Goal: Ask a question

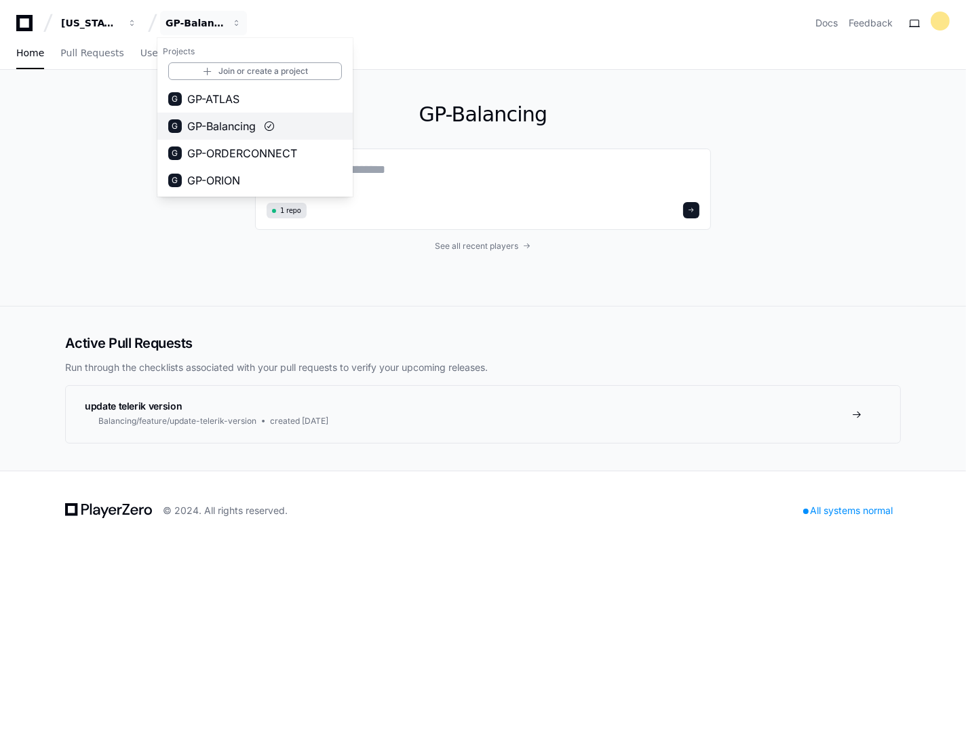
click at [256, 130] on span "GP-Balancing" at bounding box center [221, 126] width 69 height 16
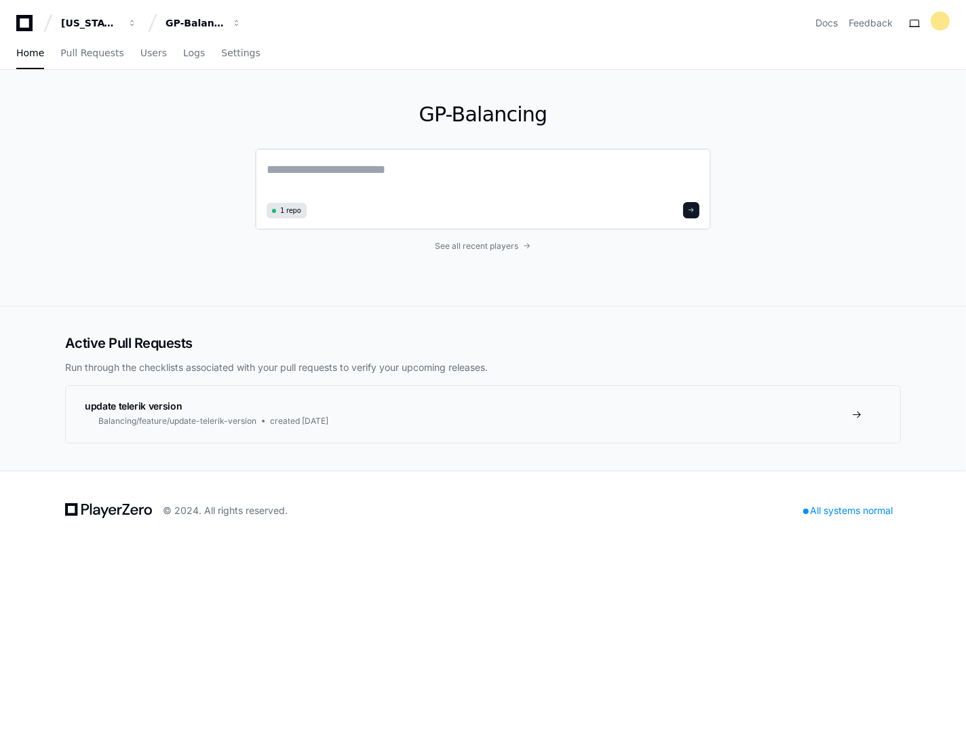
drag, startPoint x: 334, startPoint y: 165, endPoint x: 315, endPoint y: 164, distance: 19.0
click at [330, 166] on textarea at bounding box center [483, 179] width 433 height 38
type textarea "*"
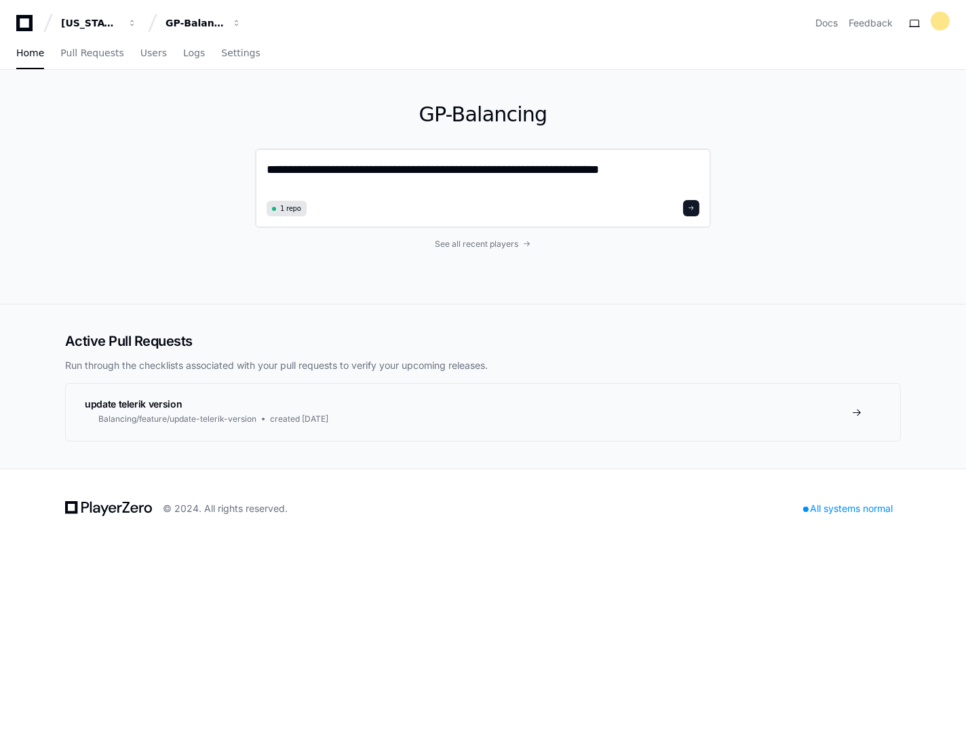
drag, startPoint x: 635, startPoint y: 167, endPoint x: 598, endPoint y: 174, distance: 37.9
click at [598, 174] on textarea "**********" at bounding box center [483, 178] width 433 height 36
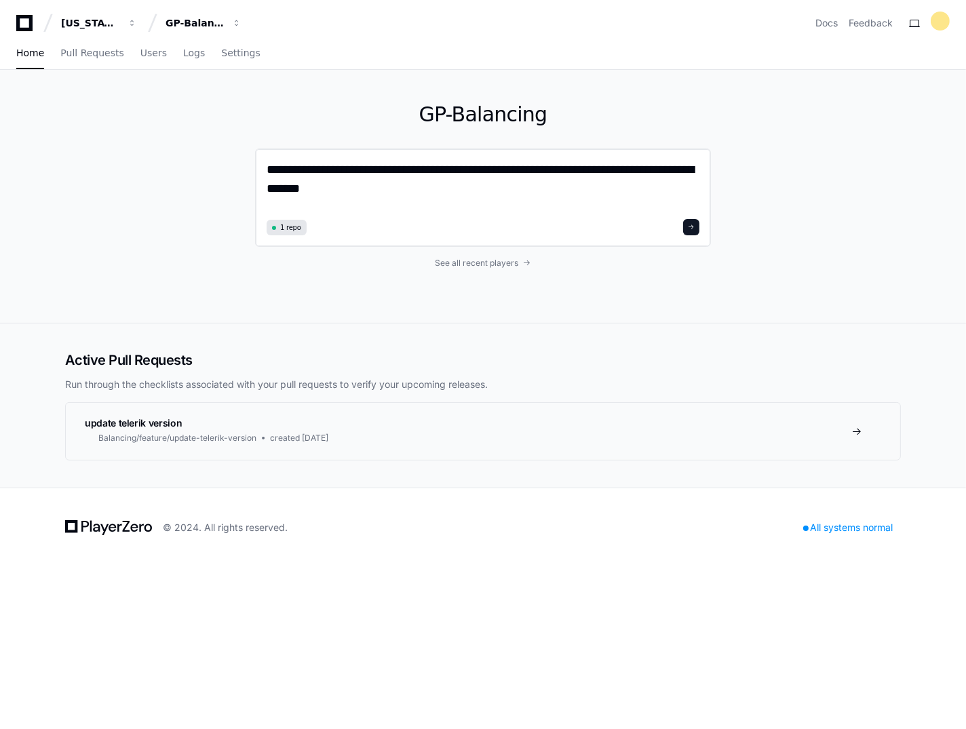
drag, startPoint x: 618, startPoint y: 167, endPoint x: 534, endPoint y: 183, distance: 85.6
click at [535, 183] on textarea "**********" at bounding box center [483, 187] width 433 height 55
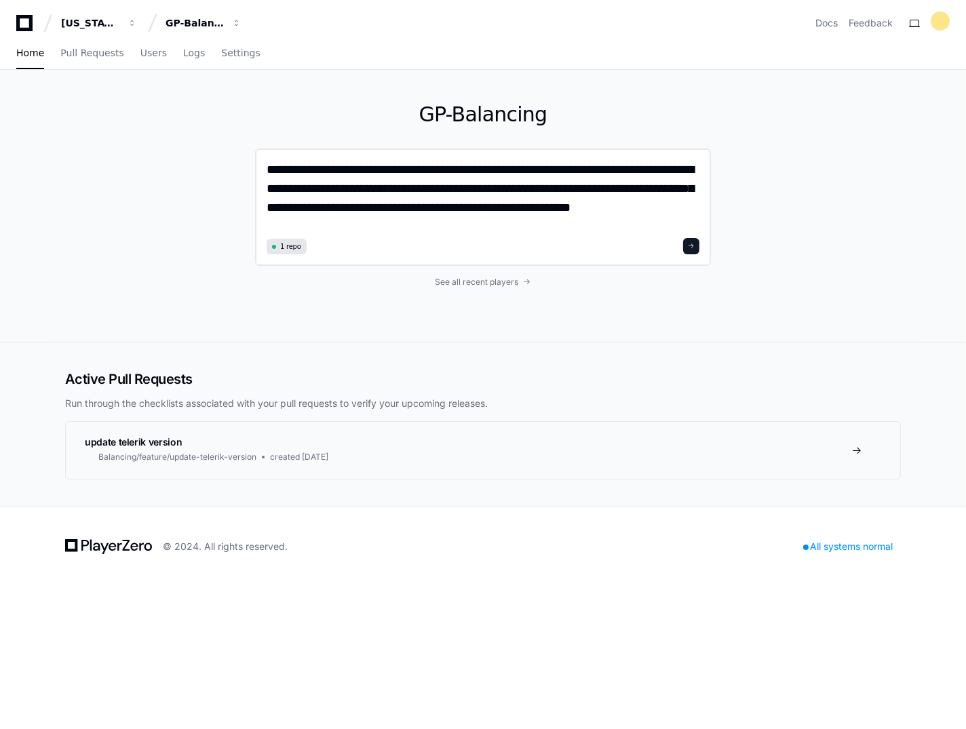
type textarea "**********"
click at [696, 240] on button at bounding box center [691, 246] width 16 height 16
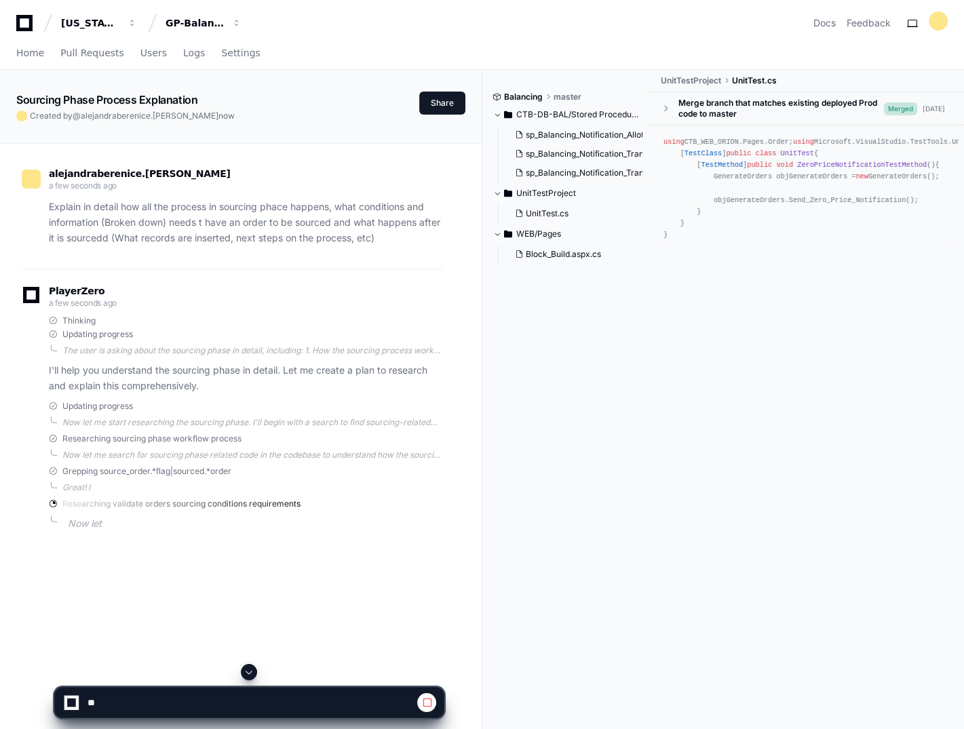
click at [247, 670] on span at bounding box center [249, 672] width 11 height 11
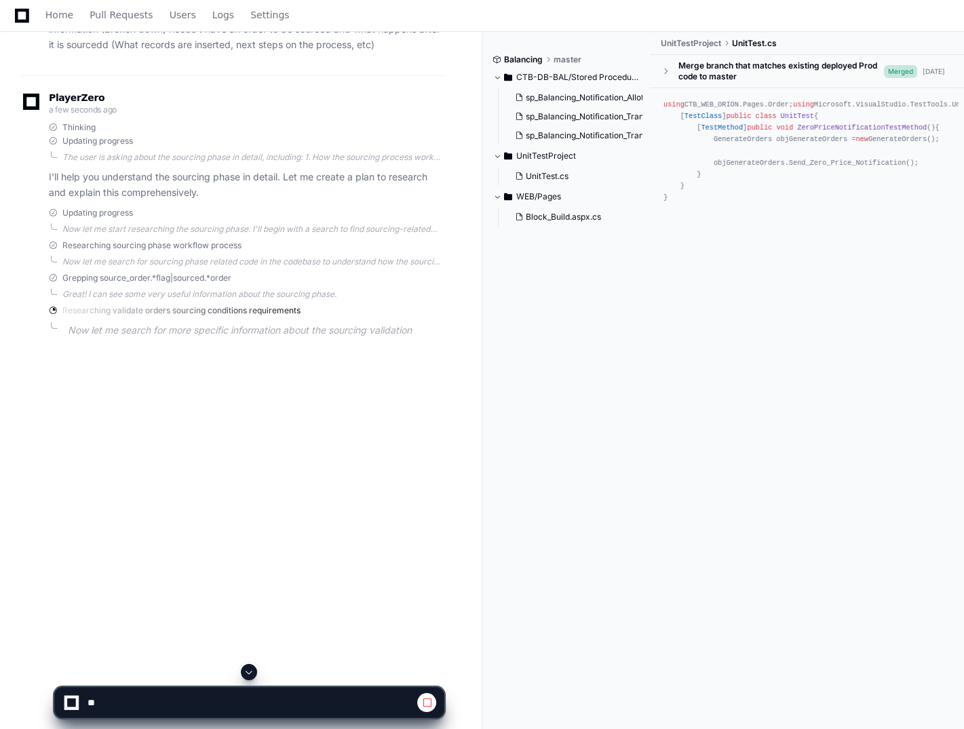
scroll to position [220, 0]
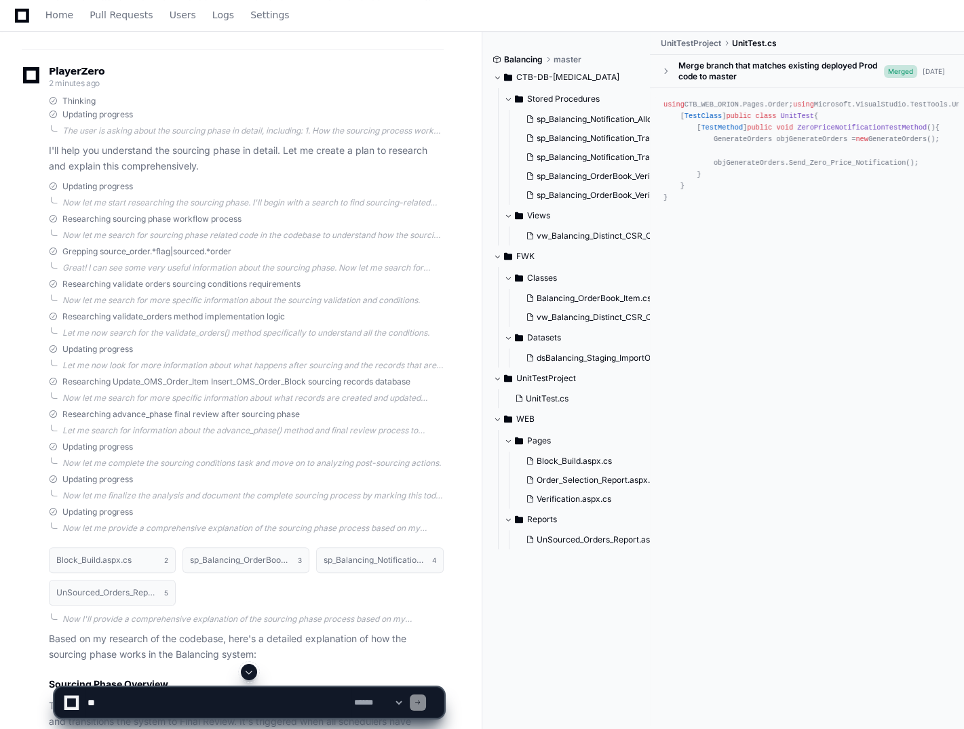
click at [241, 664] on button at bounding box center [249, 672] width 16 height 16
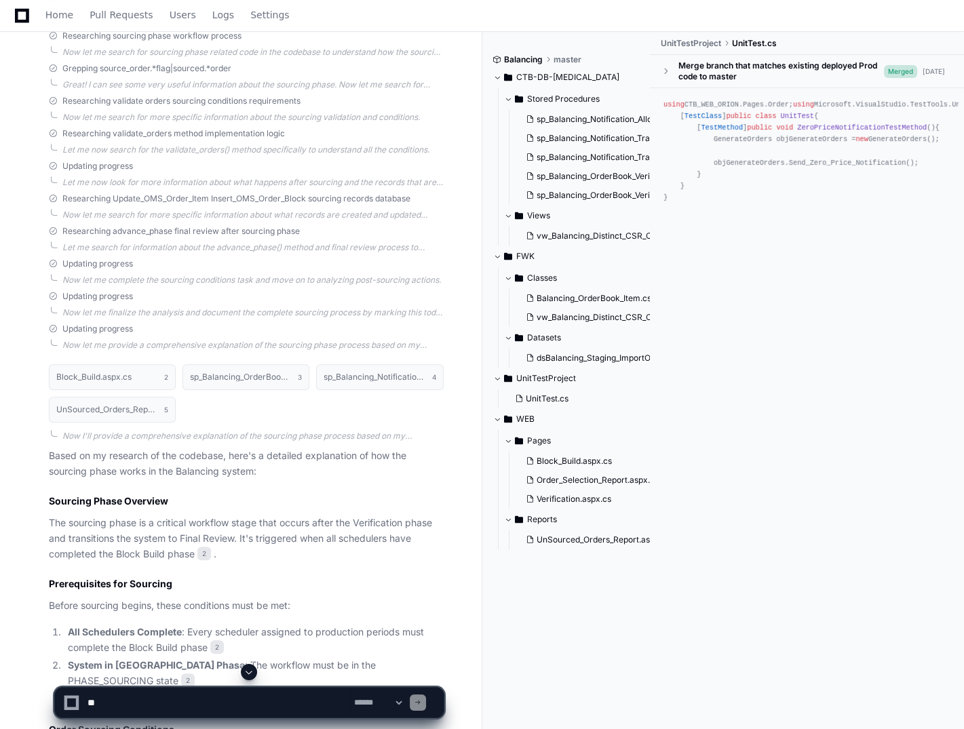
scroll to position [366, 0]
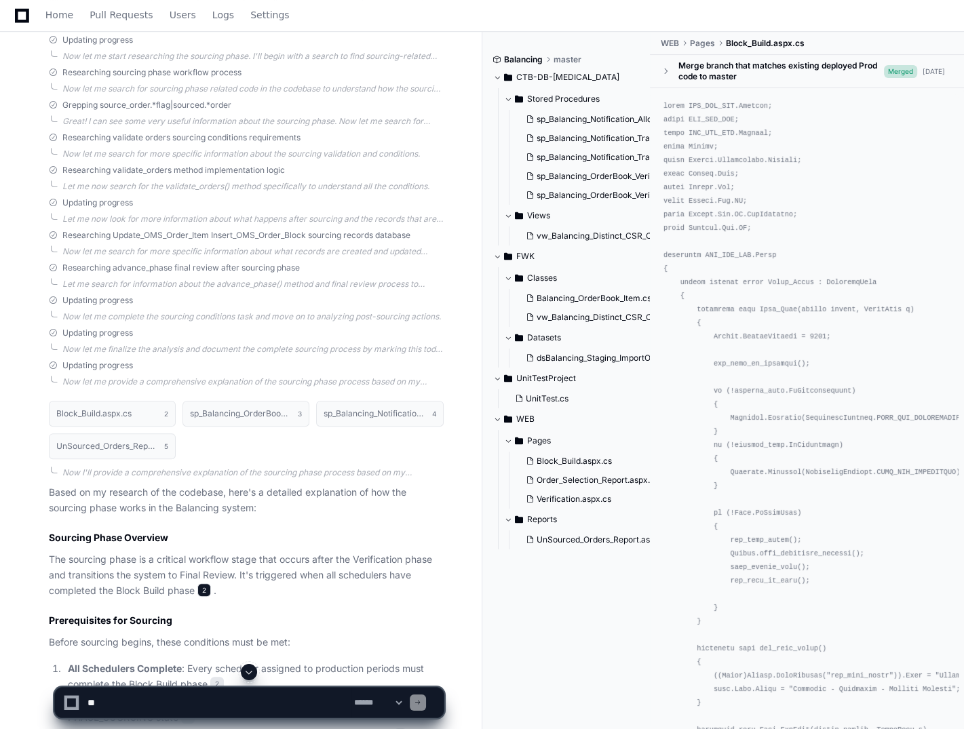
click at [208, 593] on span "2" at bounding box center [204, 590] width 14 height 14
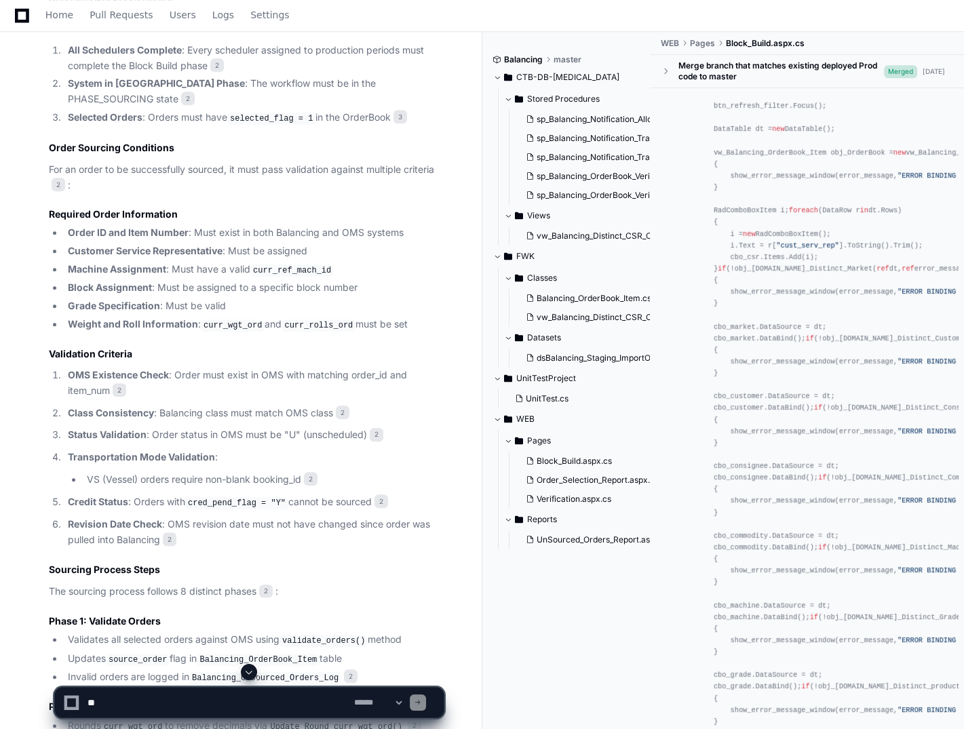
scroll to position [1045, 0]
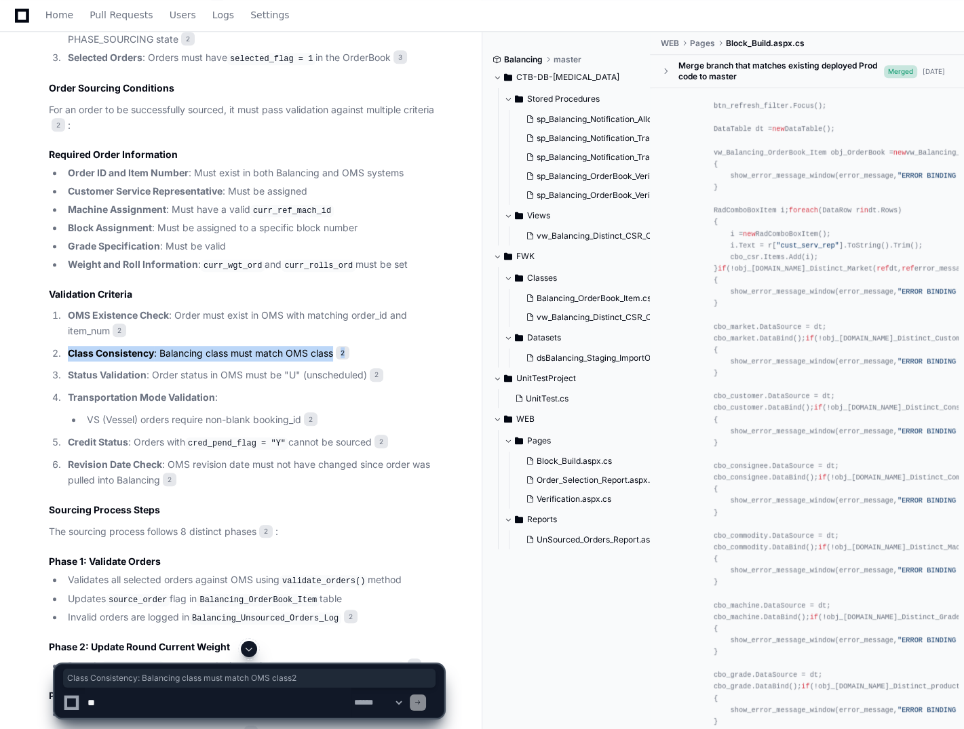
drag, startPoint x: 147, startPoint y: 339, endPoint x: 389, endPoint y: 343, distance: 242.2
click at [389, 343] on ol "OMS Existence Check : Order must exist in OMS with matching order_id and item_n…" at bounding box center [246, 398] width 395 height 180
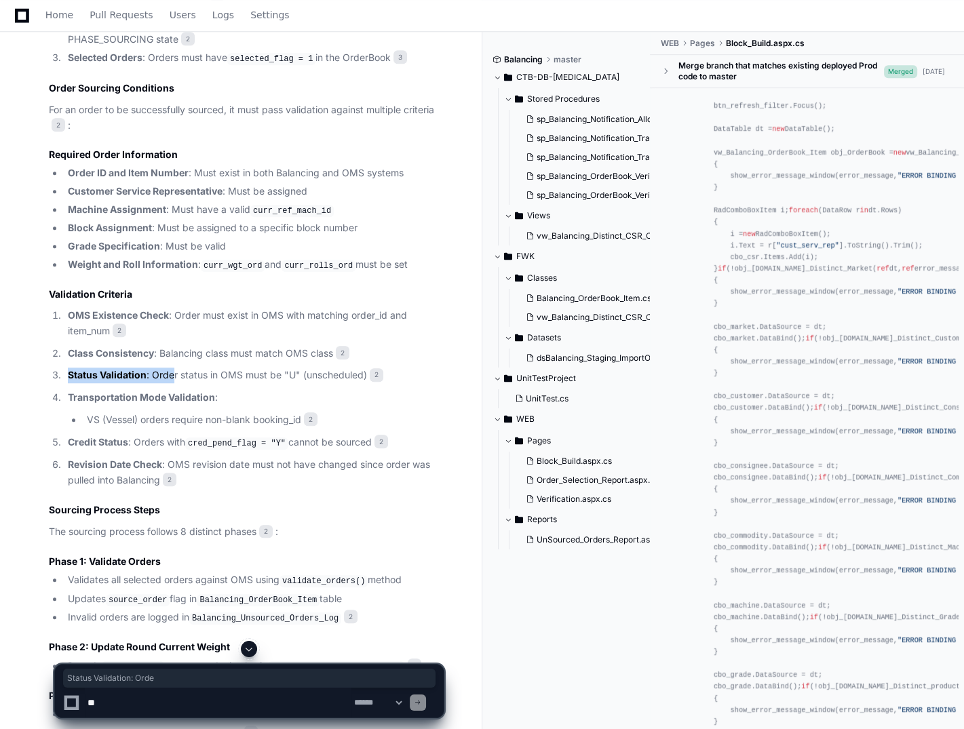
drag, startPoint x: 174, startPoint y: 366, endPoint x: 340, endPoint y: 357, distance: 166.5
click at [340, 357] on ol "OMS Existence Check : Order must exist in OMS with matching order_id and item_n…" at bounding box center [246, 398] width 395 height 180
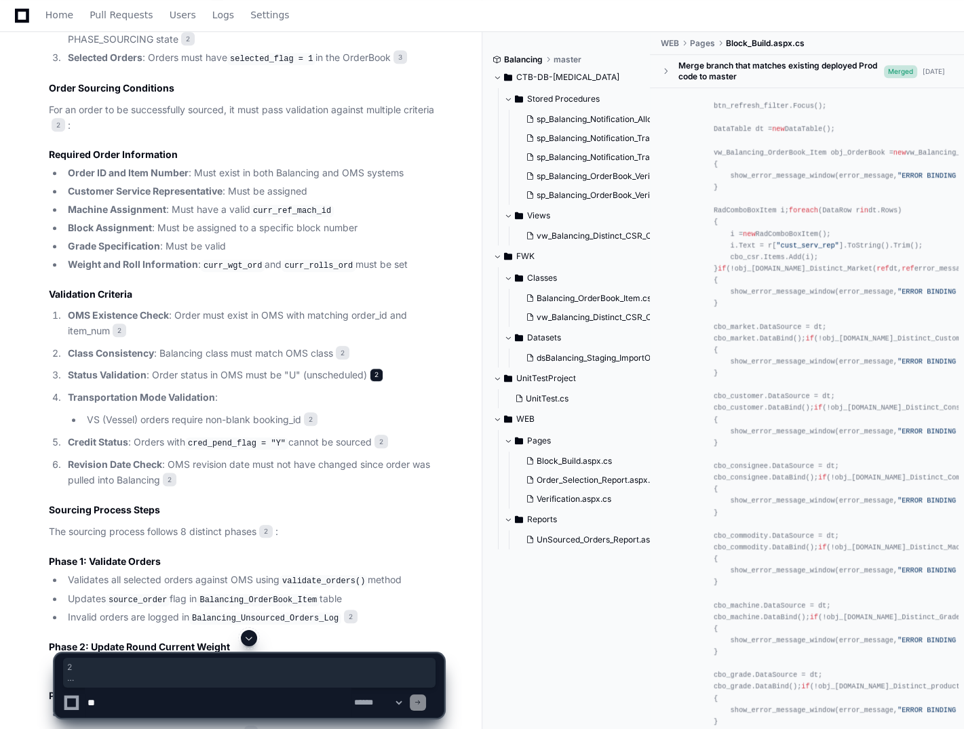
drag, startPoint x: 340, startPoint y: 357, endPoint x: 377, endPoint y: 367, distance: 38.0
click at [377, 368] on span "2" at bounding box center [377, 375] width 14 height 14
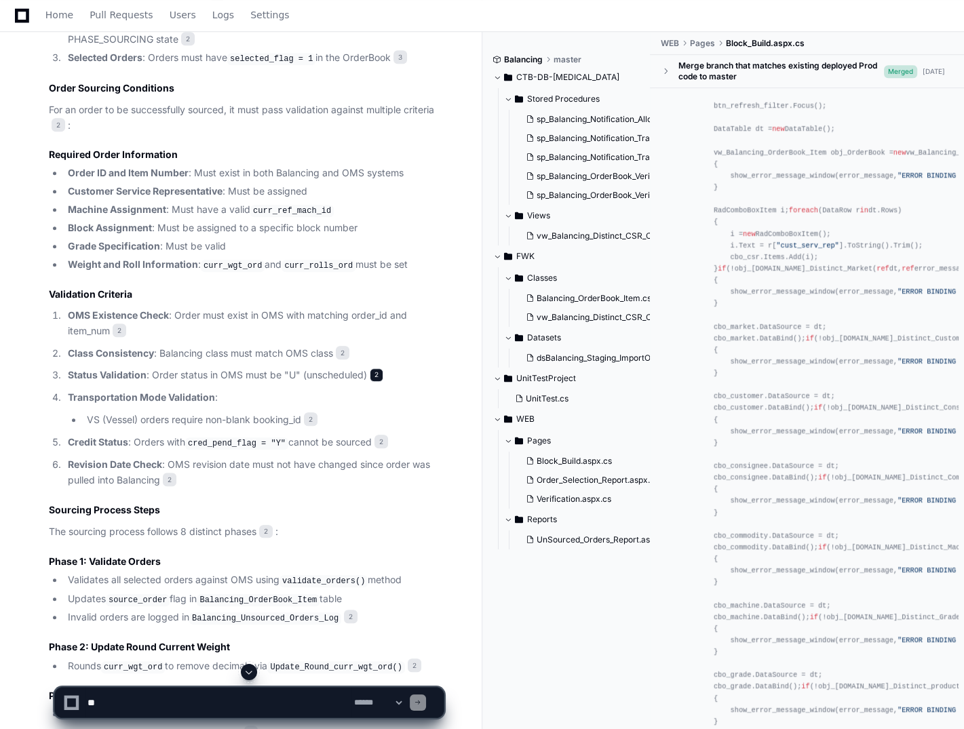
click at [376, 370] on span "2" at bounding box center [377, 375] width 14 height 14
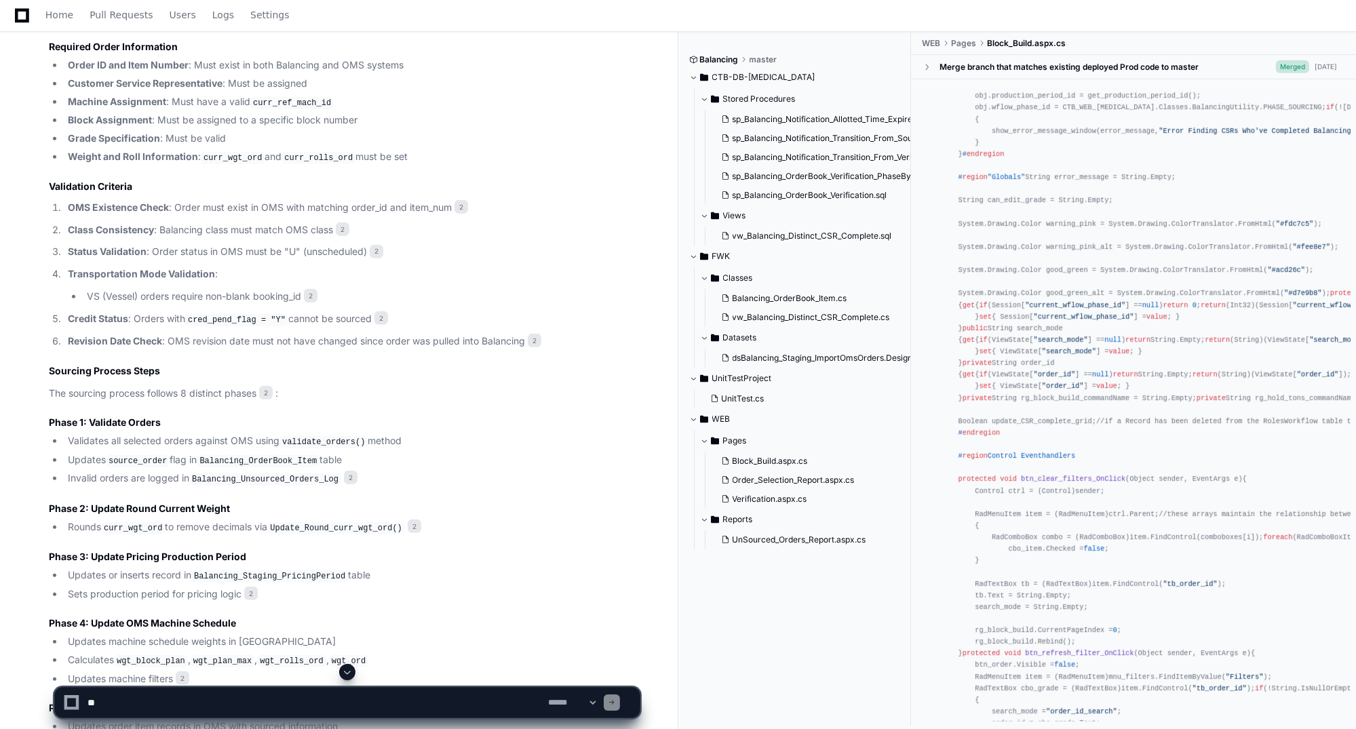
scroll to position [1764, 0]
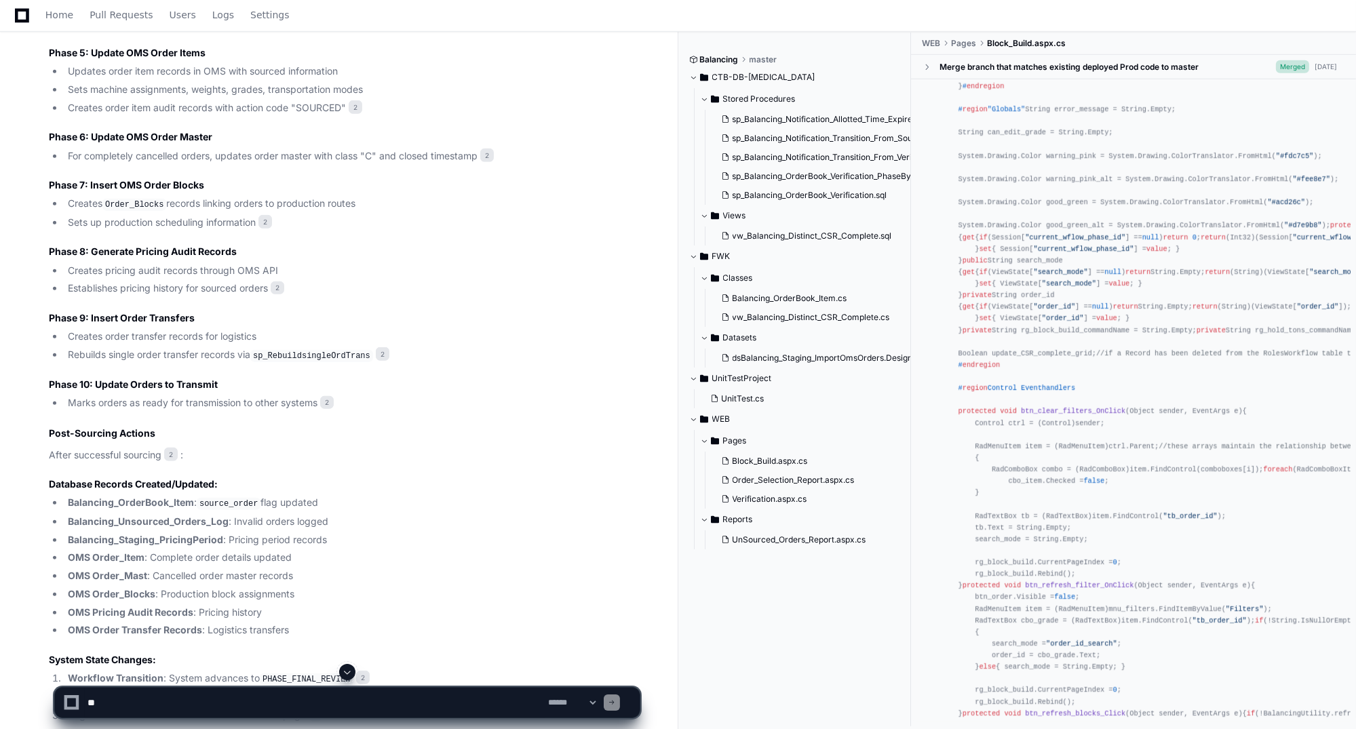
scroll to position [1723, 0]
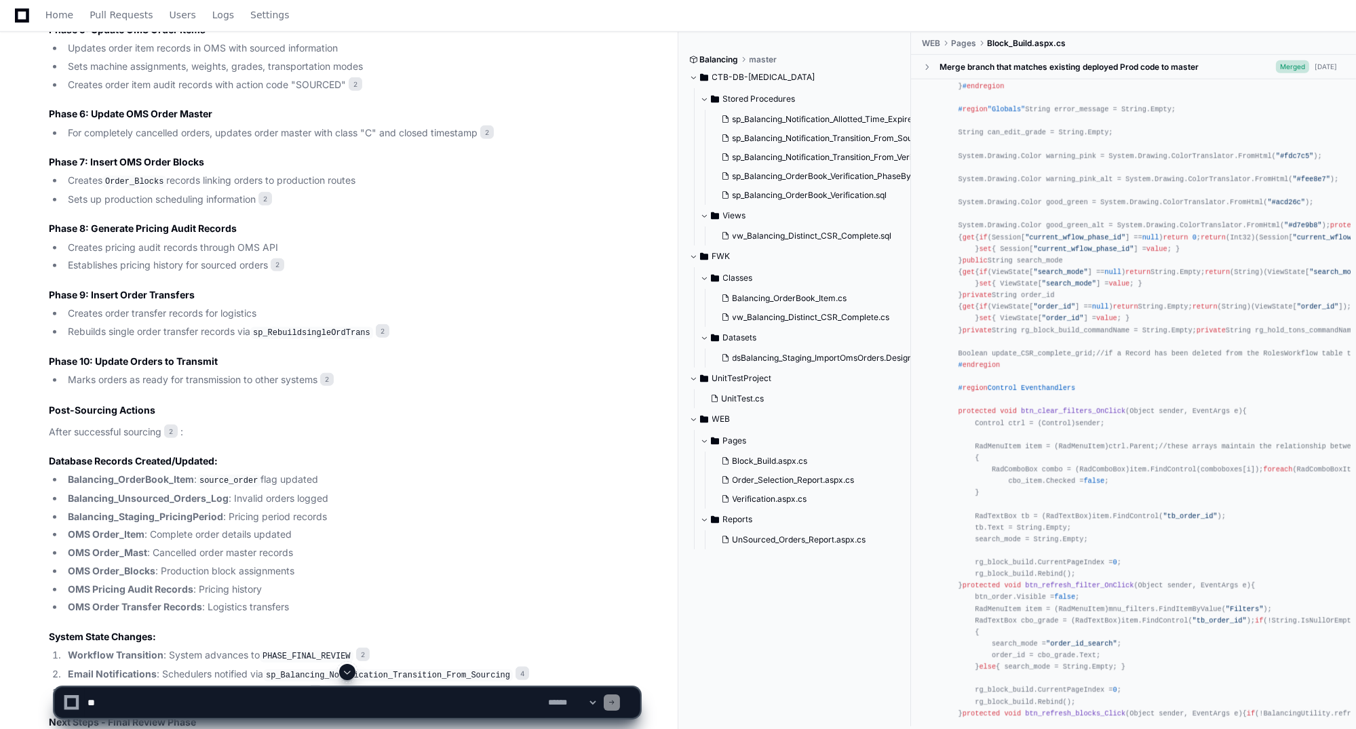
click at [216, 475] on code "source_order" at bounding box center [229, 481] width 64 height 12
click at [174, 429] on span "2" at bounding box center [171, 432] width 14 height 14
click at [334, 375] on span "2" at bounding box center [327, 380] width 14 height 14
click at [382, 324] on span "2" at bounding box center [383, 331] width 14 height 14
click at [376, 324] on span "2" at bounding box center [383, 331] width 14 height 14
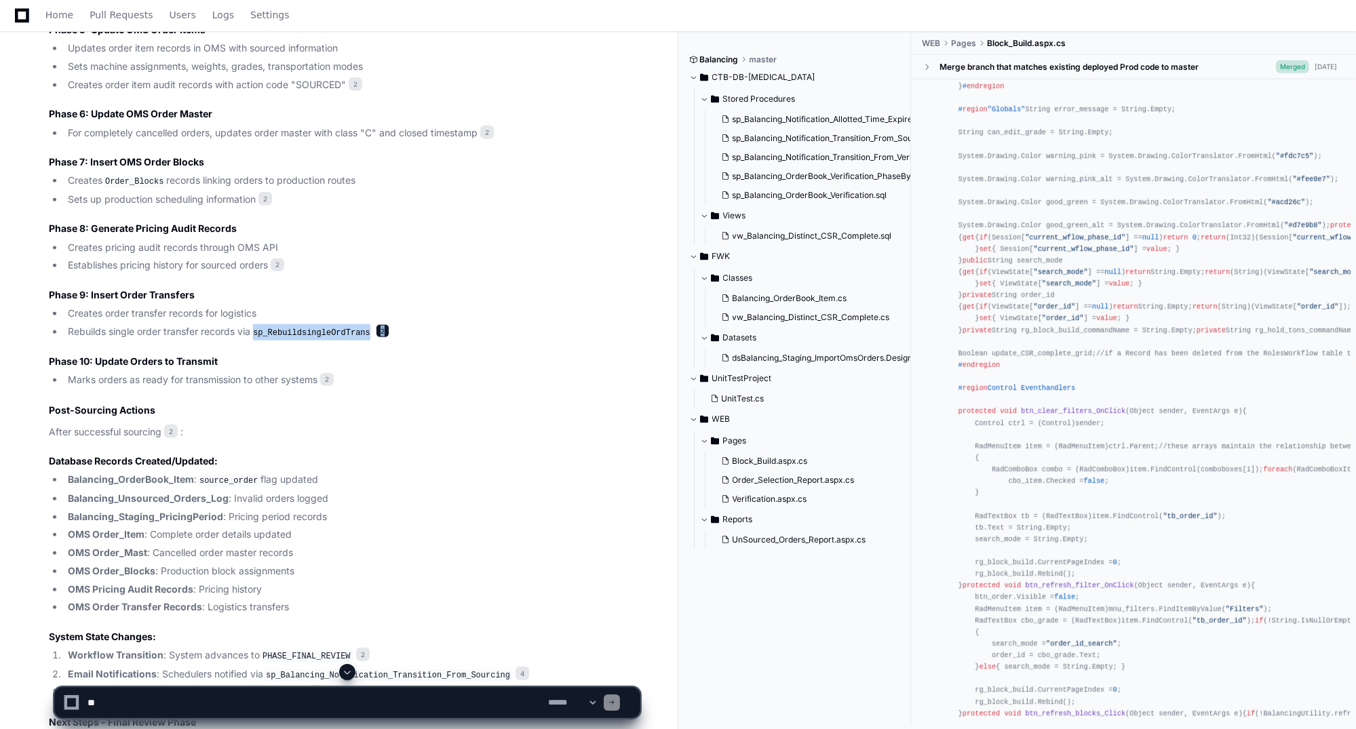
click at [376, 324] on span "2" at bounding box center [383, 331] width 14 height 14
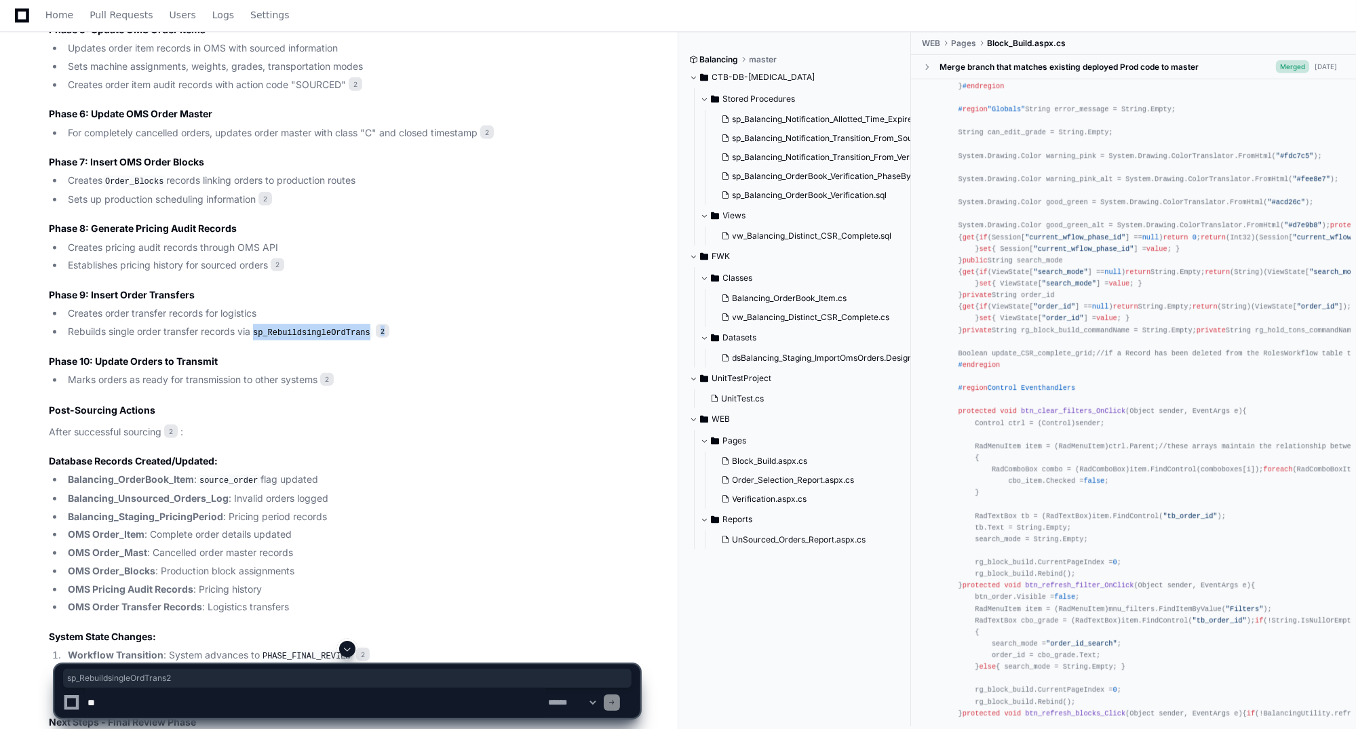
drag, startPoint x: 370, startPoint y: 323, endPoint x: 322, endPoint y: 324, distance: 48.9
click at [322, 327] on code "sp_RebuildsingleOrdTrans" at bounding box center [311, 333] width 123 height 12
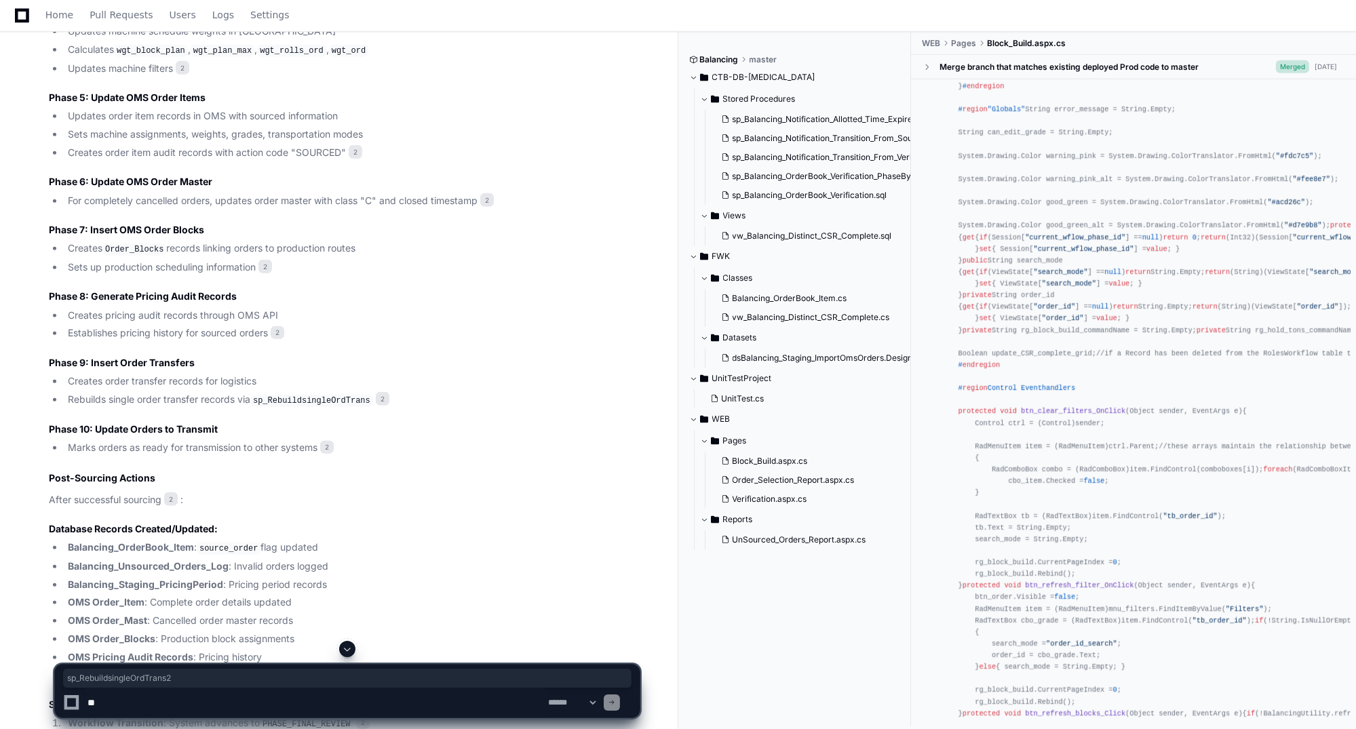
click at [522, 505] on article "Based on my research of the codebase, here's a detailed explanation of how the …" at bounding box center [344, 111] width 591 height 1892
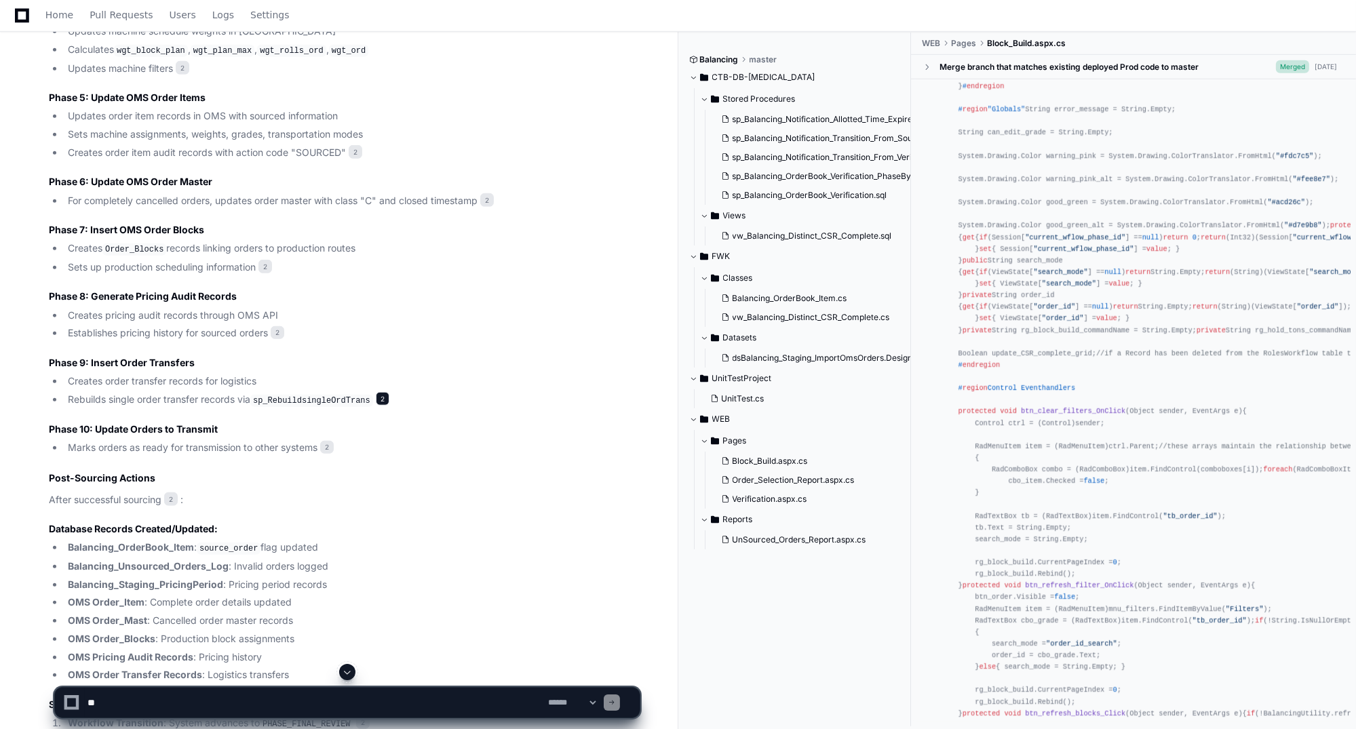
click at [376, 392] on span "2" at bounding box center [383, 399] width 14 height 14
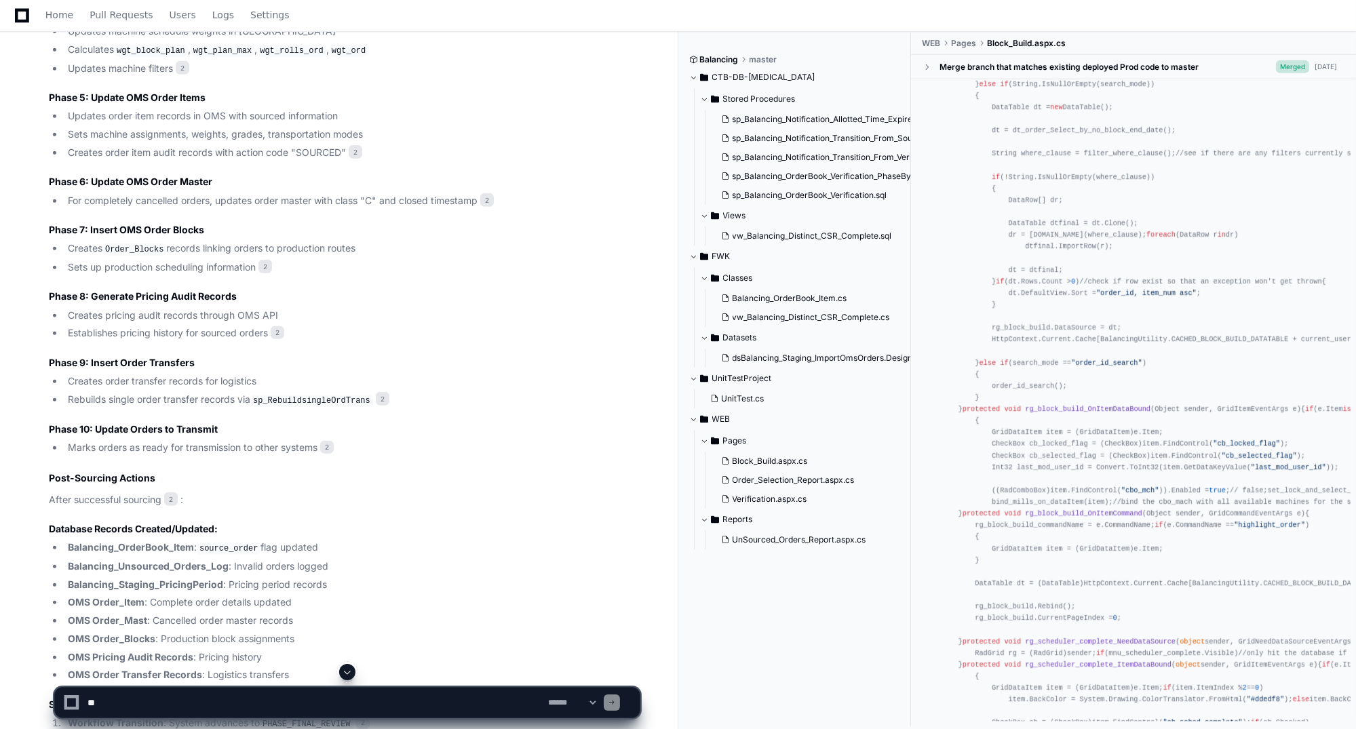
scroll to position [5359, 0]
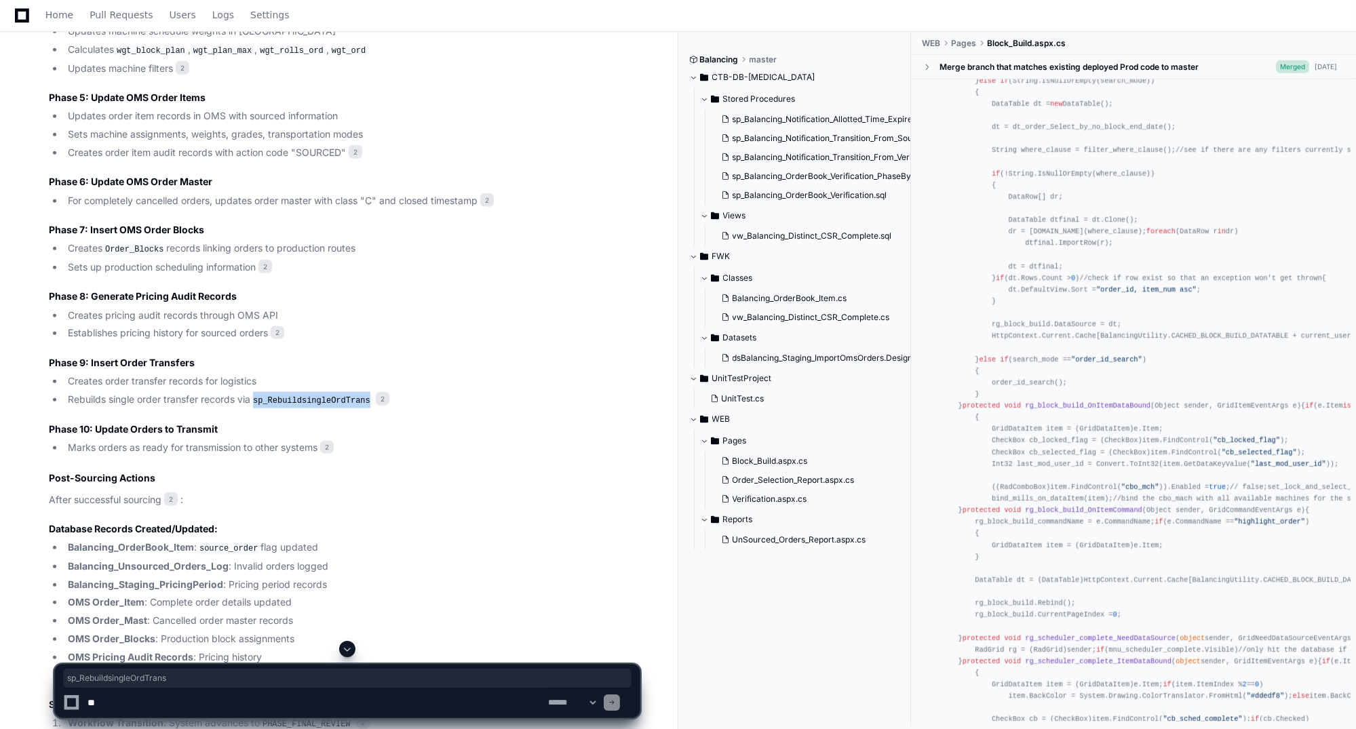
drag, startPoint x: 256, startPoint y: 393, endPoint x: 364, endPoint y: 392, distance: 107.2
click at [364, 395] on code "sp_RebuildsingleOrdTrans" at bounding box center [311, 401] width 123 height 12
copy code "sp_RebuildsingleOrdTrans"
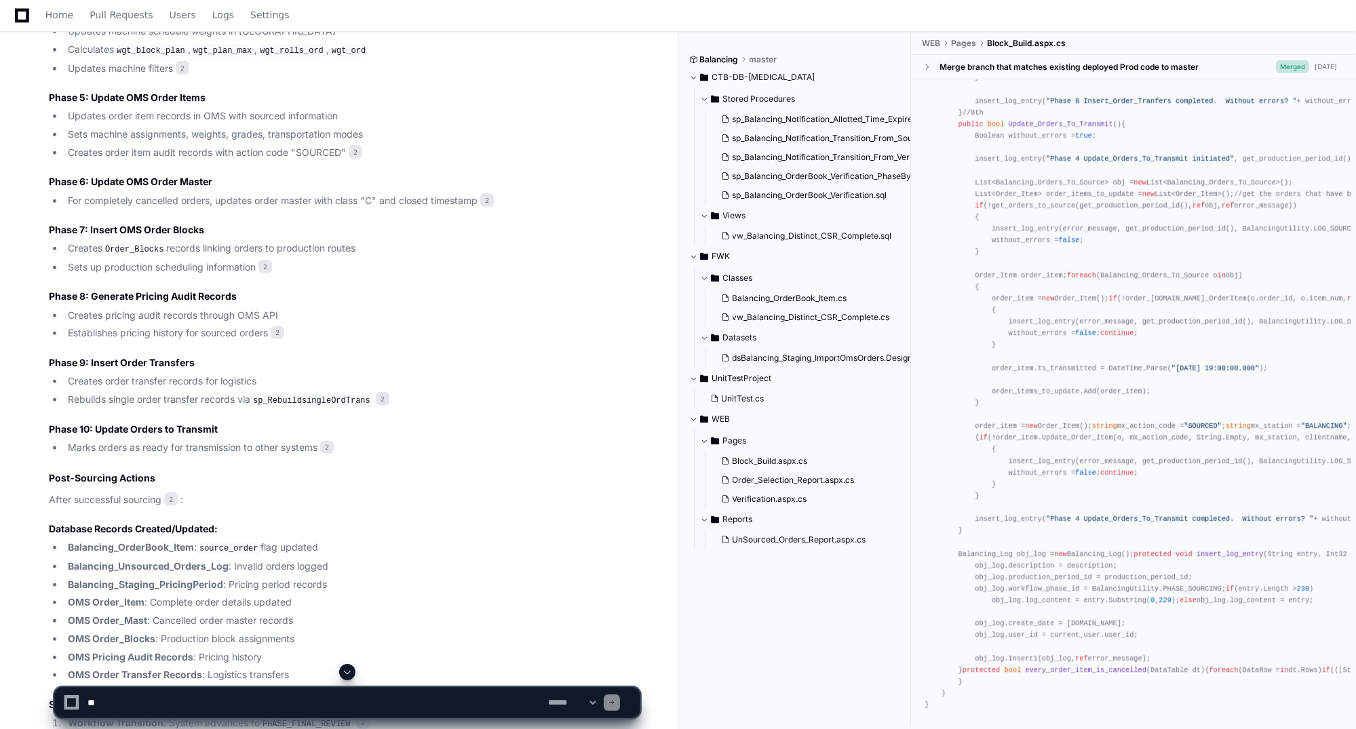
scroll to position [27722, 0]
click at [482, 311] on li "Creates pricing audit records through OMS API" at bounding box center [352, 316] width 576 height 16
click at [160, 708] on textarea at bounding box center [315, 703] width 461 height 30
type textarea "*"
click at [147, 702] on textarea at bounding box center [315, 703] width 461 height 30
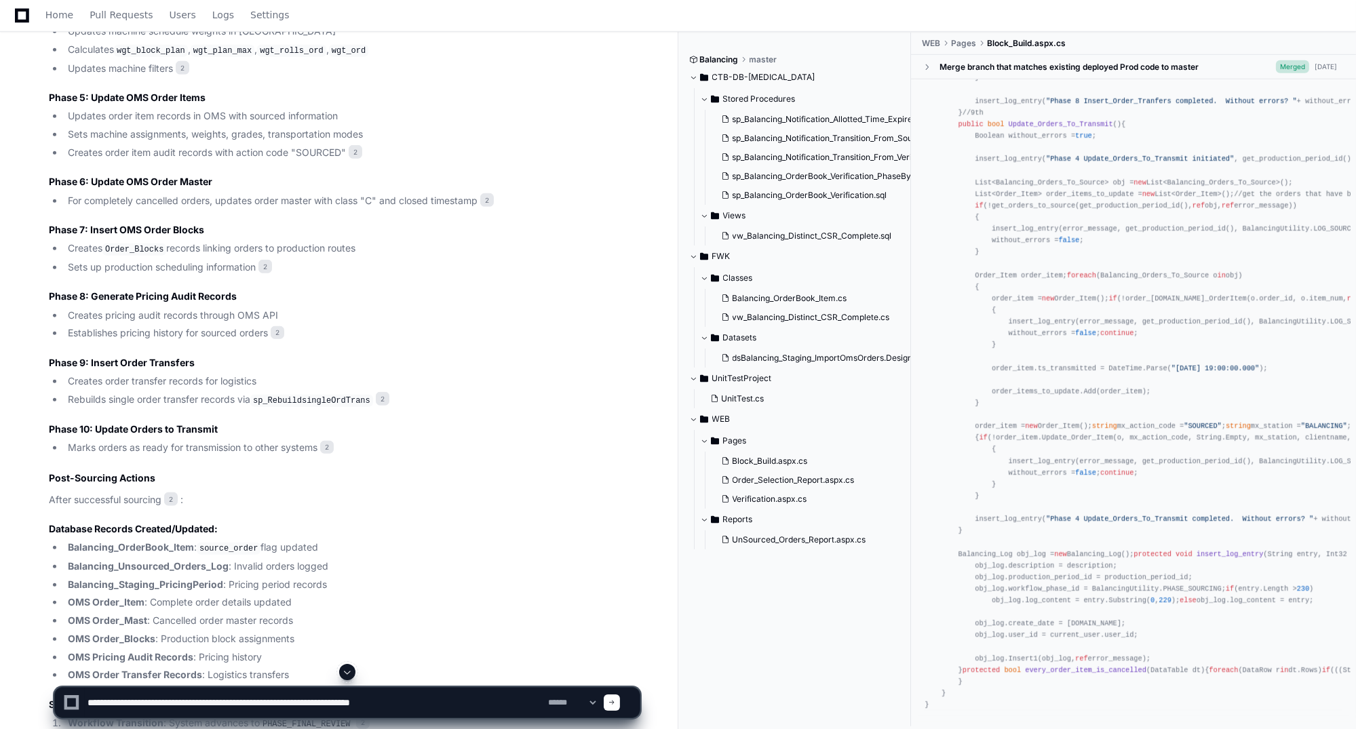
click at [230, 702] on textarea at bounding box center [315, 703] width 461 height 30
paste textarea "**********"
type textarea "**********"
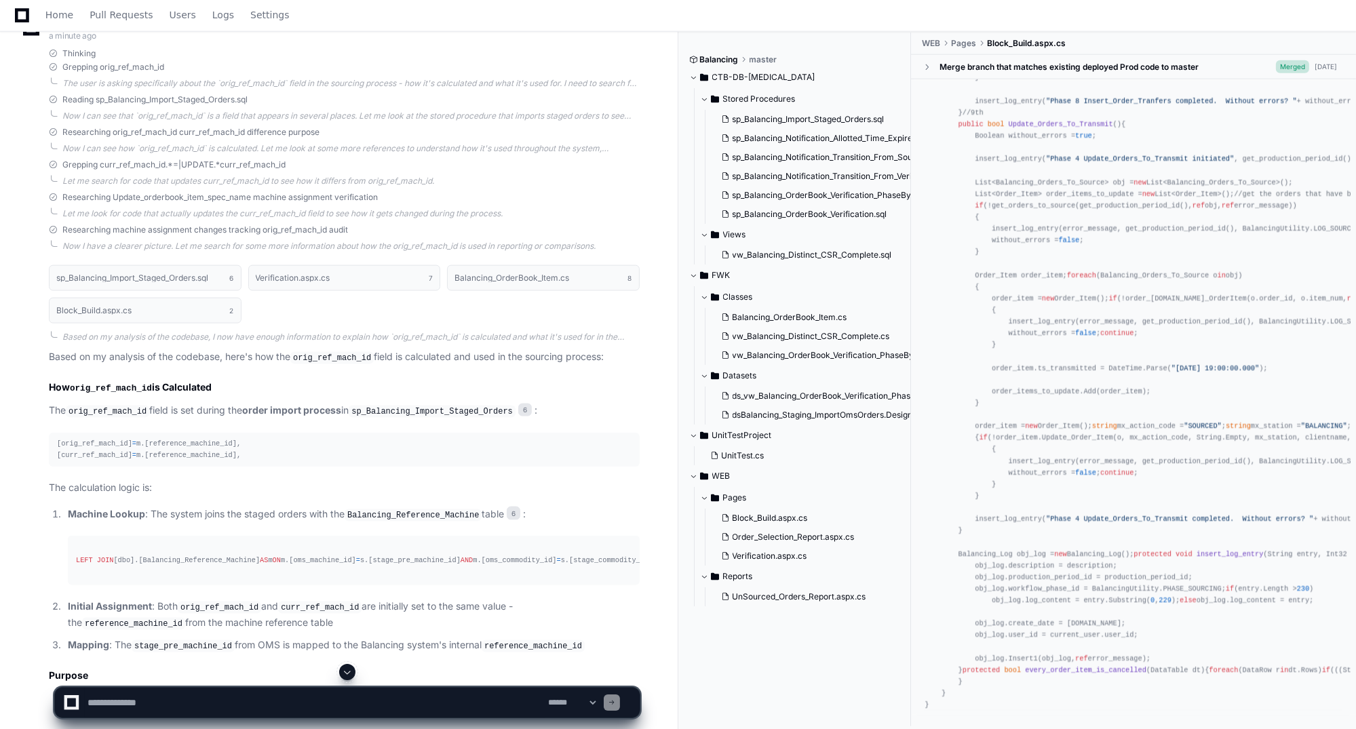
scroll to position [2862, 0]
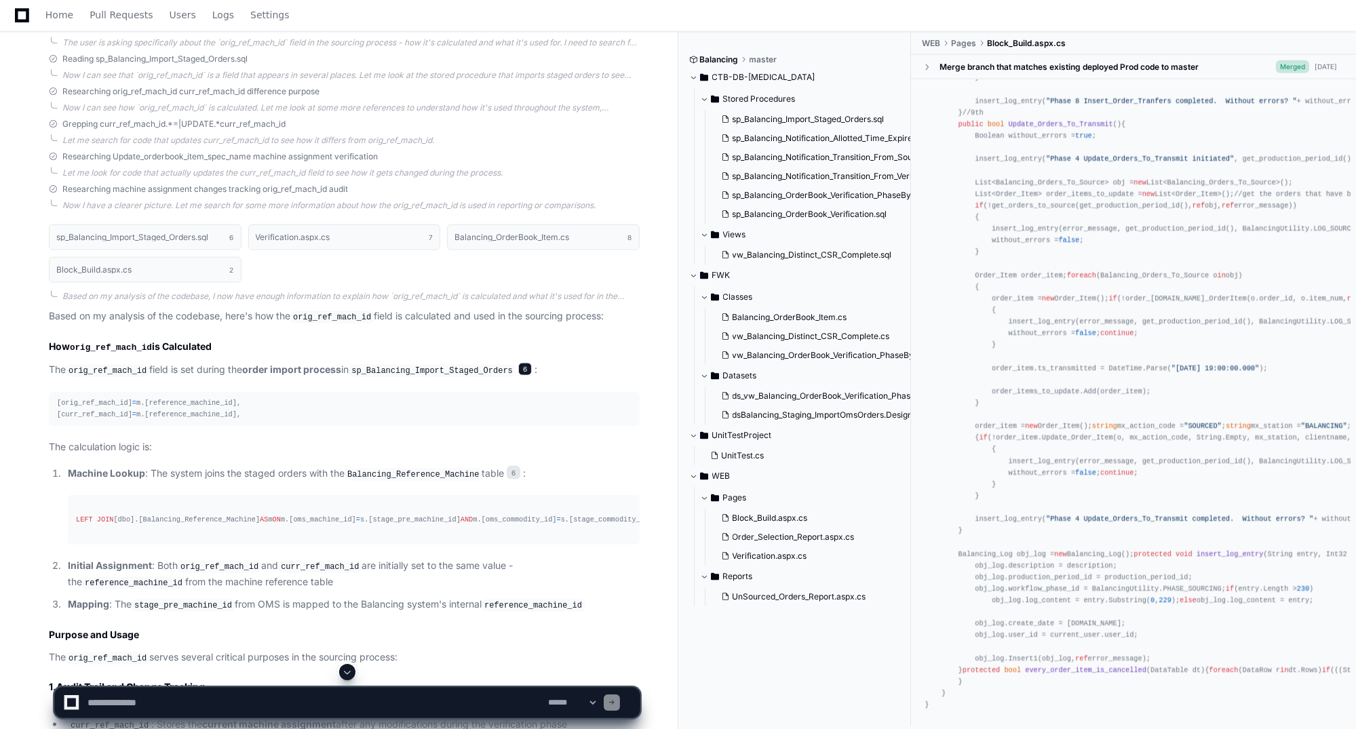
click at [520, 363] on span "6" at bounding box center [525, 370] width 14 height 14
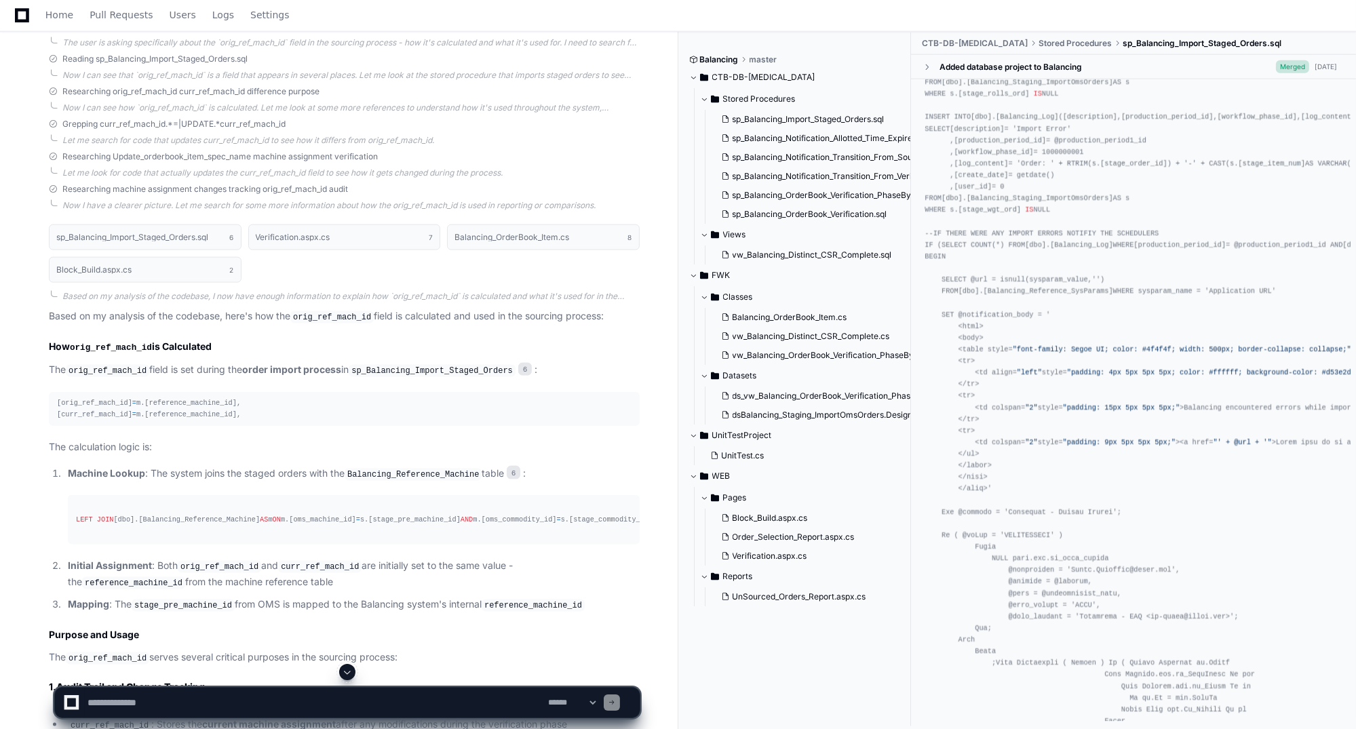
scroll to position [1153, 0]
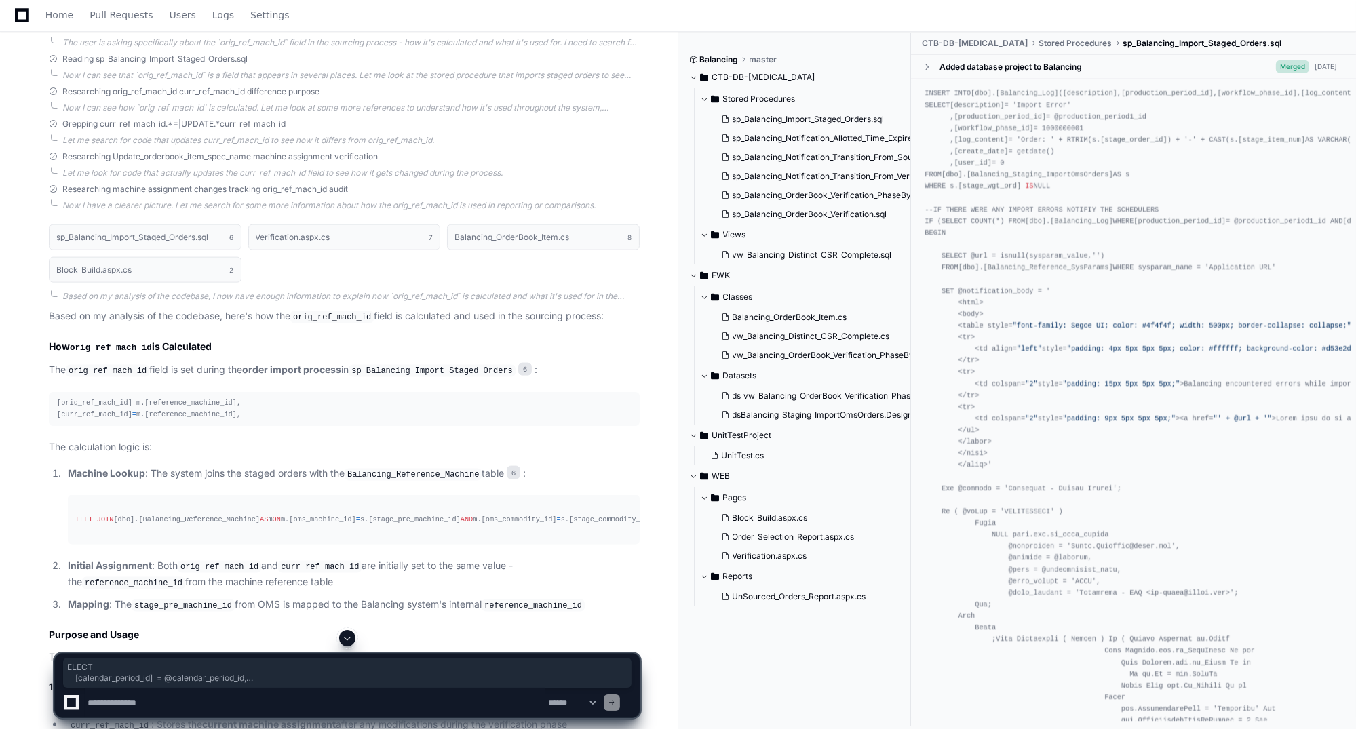
drag, startPoint x: 929, startPoint y: 439, endPoint x: 1006, endPoint y: 477, distance: 85.6
click at [965, 477] on div "/*-----------------------------------------------------------------------------…" at bounding box center [1134, 326] width 418 height 2777
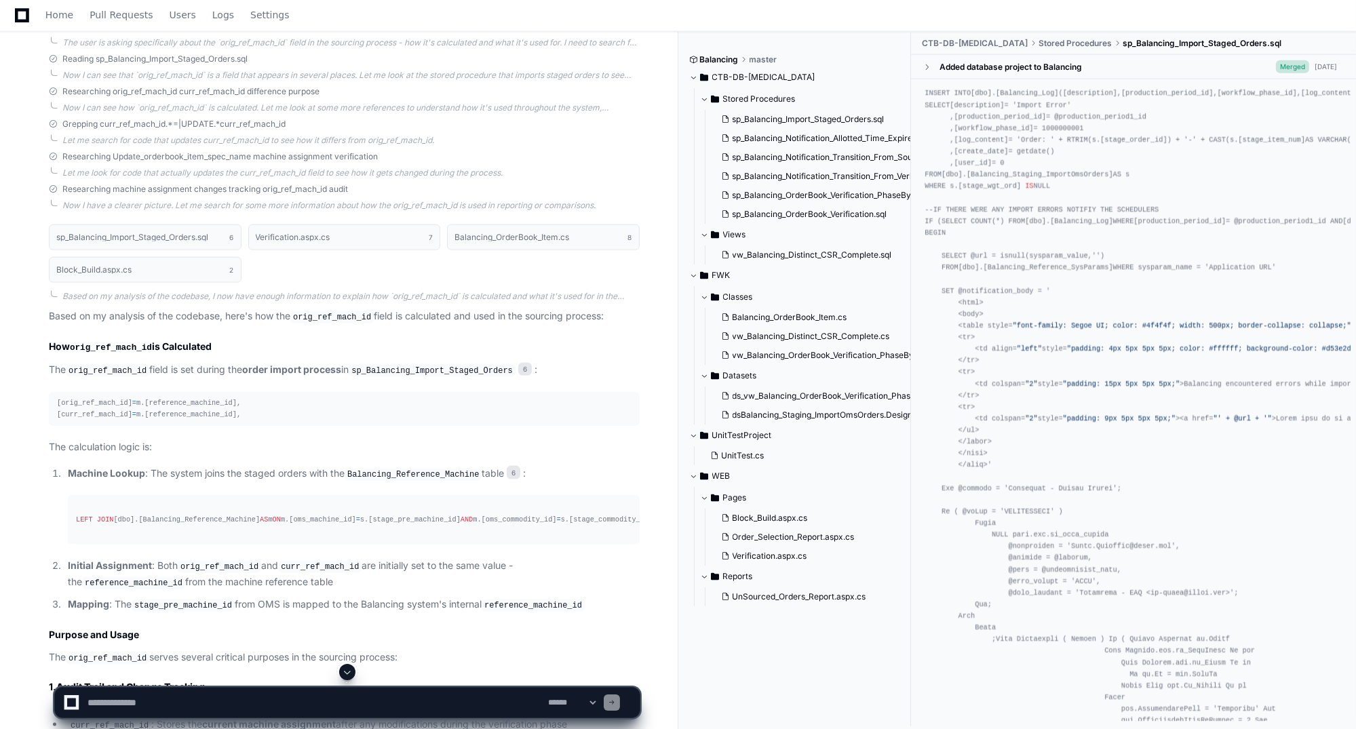
click at [170, 398] on div "[orig_ref_mach_id] = m.[reference_machine_id], [curr_ref_mach_id] = m.[referenc…" at bounding box center [344, 409] width 575 height 23
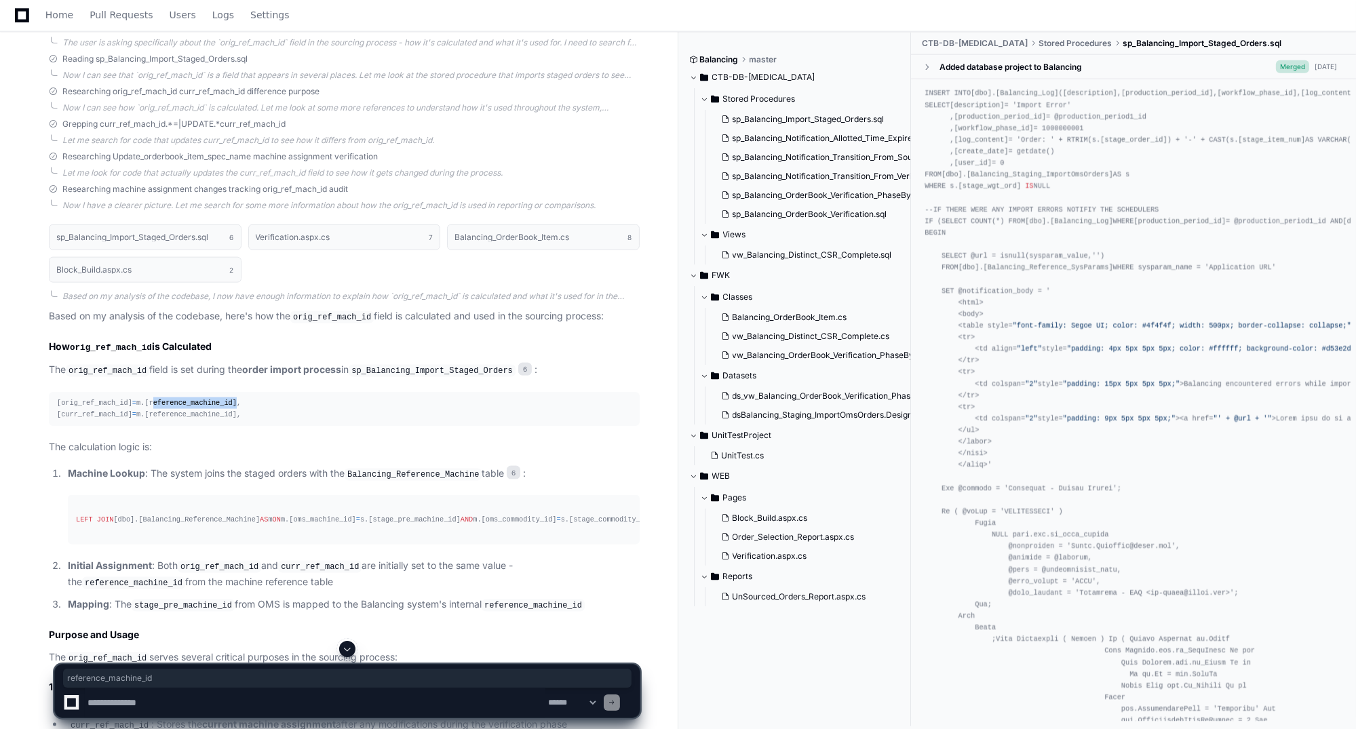
click at [170, 398] on div "[orig_ref_mach_id] = m.[reference_machine_id], [curr_ref_mach_id] = m.[referenc…" at bounding box center [344, 409] width 575 height 23
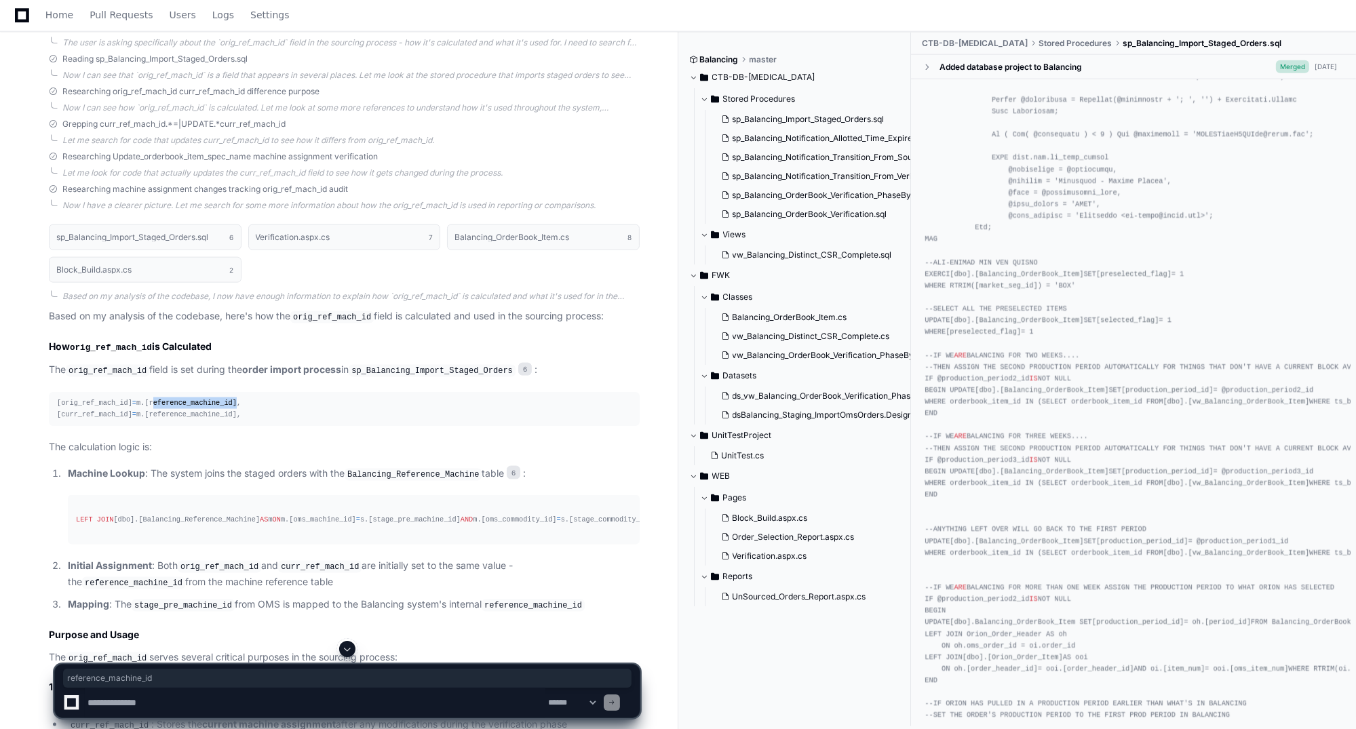
scroll to position [1900, 0]
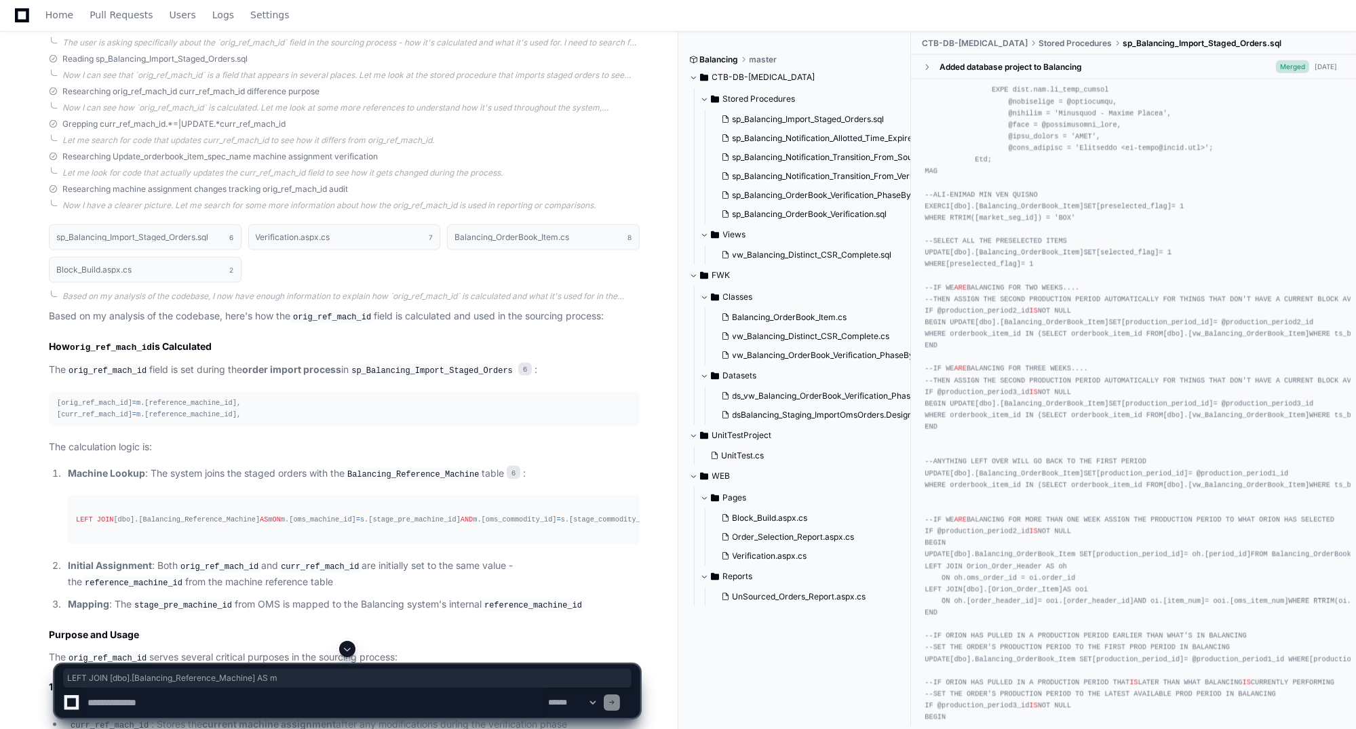
drag, startPoint x: 1128, startPoint y: 566, endPoint x: 923, endPoint y: 567, distance: 204.9
drag, startPoint x: 954, startPoint y: 578, endPoint x: 1144, endPoint y: 579, distance: 190.0
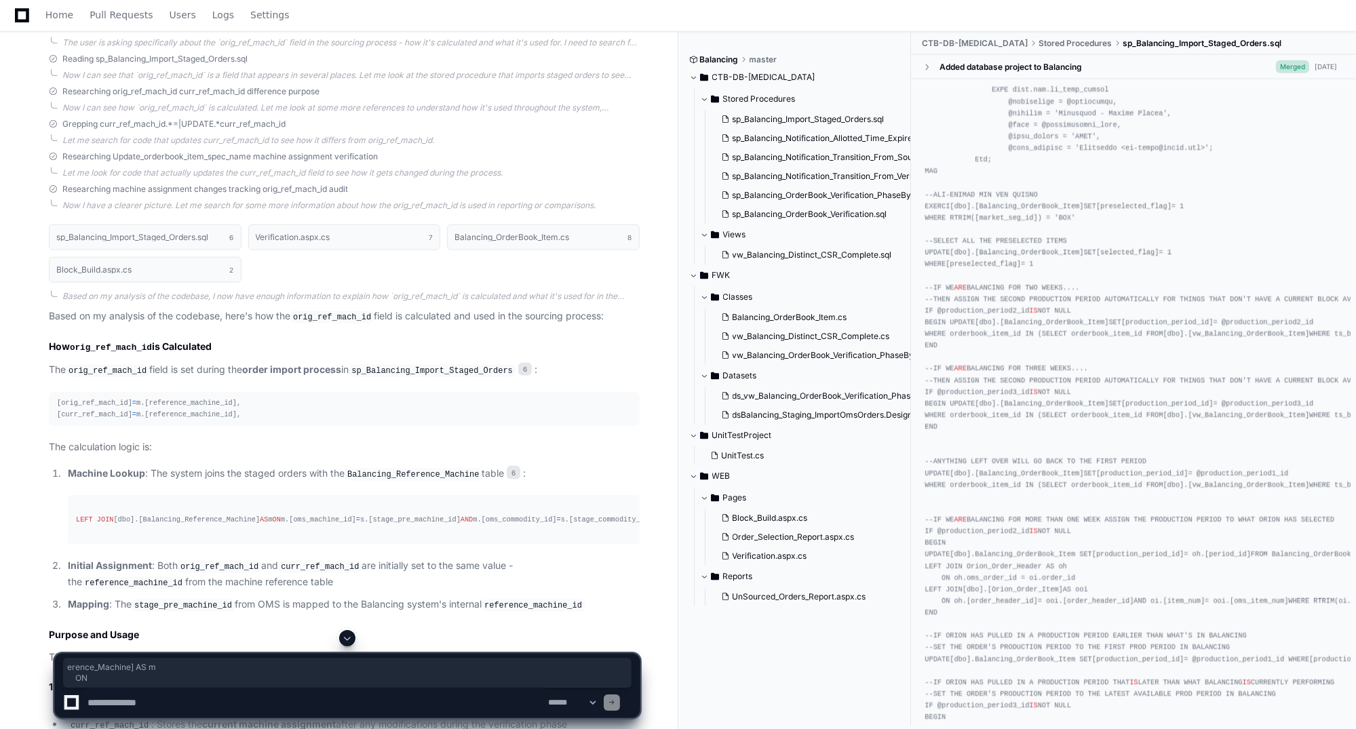
drag, startPoint x: 950, startPoint y: 581, endPoint x: 1039, endPoint y: 573, distance: 89.9
drag, startPoint x: 1039, startPoint y: 573, endPoint x: 1066, endPoint y: 592, distance: 32.2
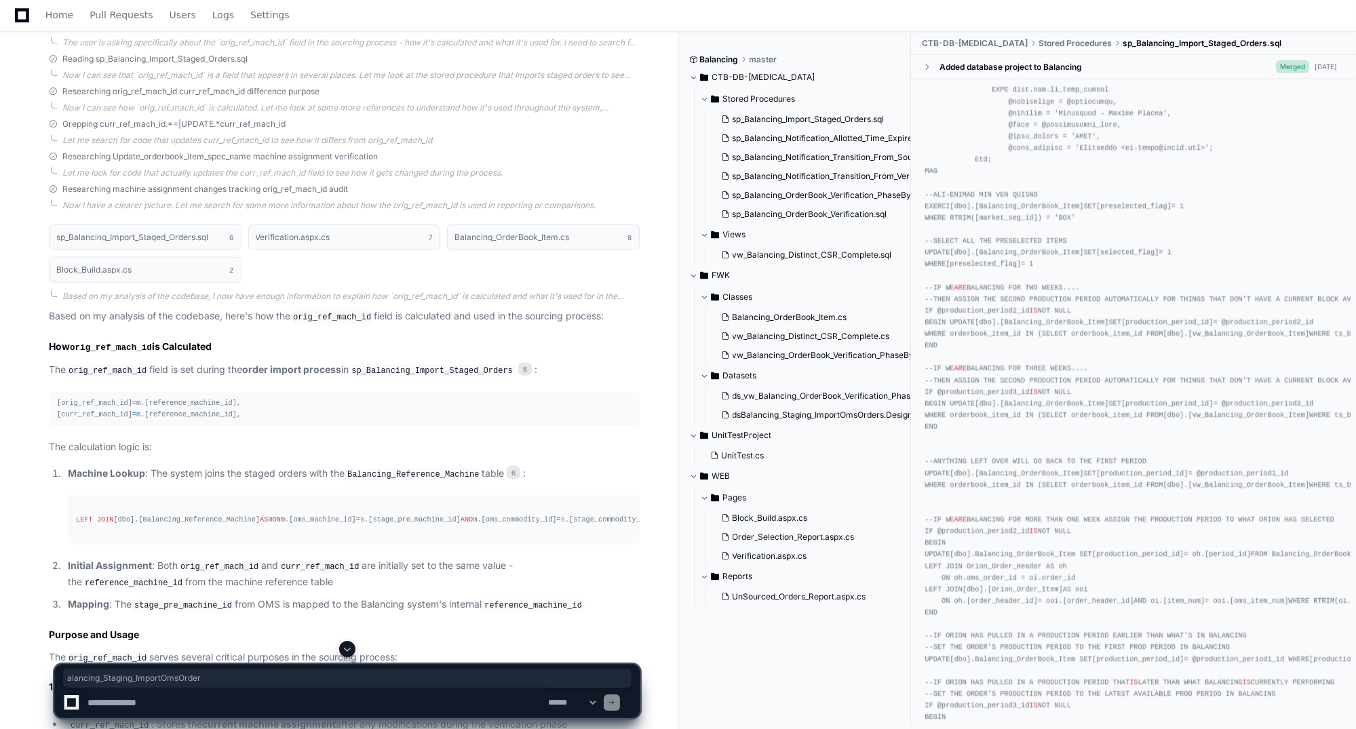
drag, startPoint x: 974, startPoint y: 541, endPoint x: 1096, endPoint y: 548, distance: 122.3
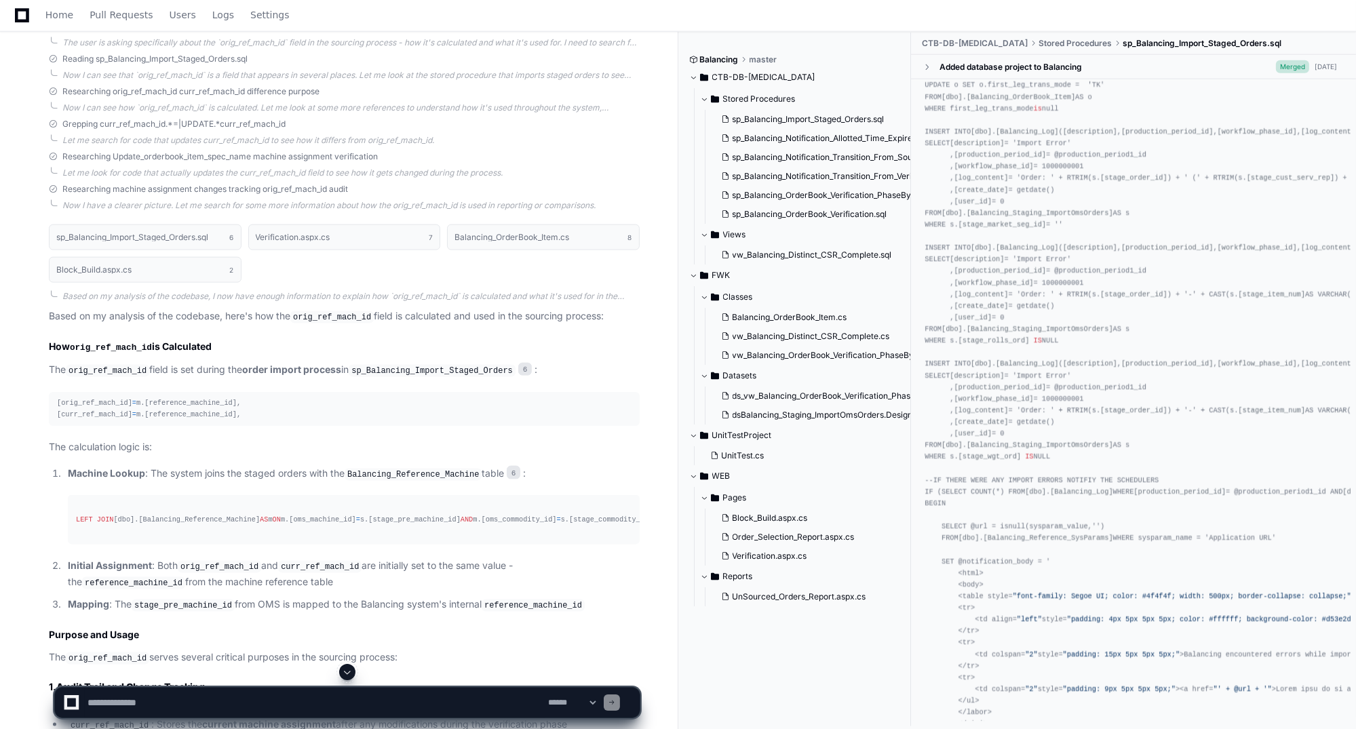
scroll to position [475, 0]
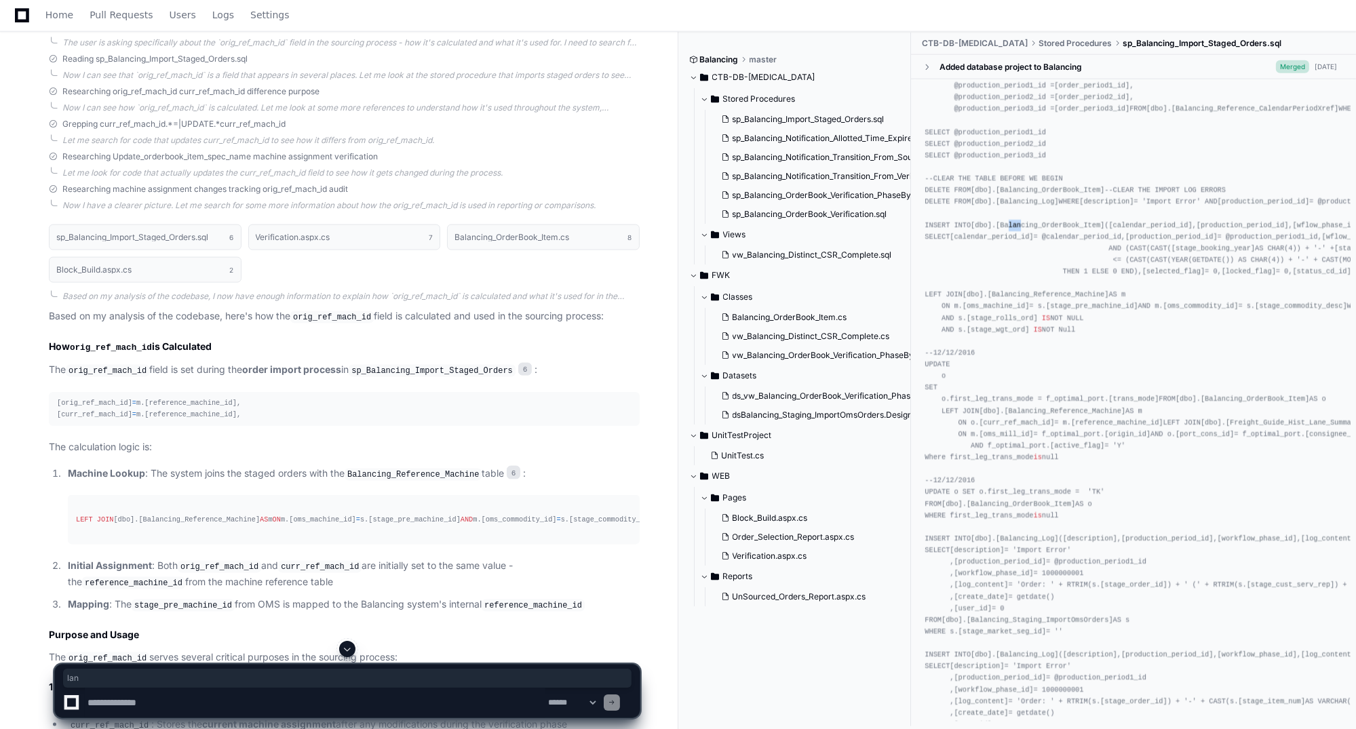
drag, startPoint x: 1006, startPoint y: 279, endPoint x: 1023, endPoint y: 284, distance: 17.6
click at [965, 229] on span "[Balancing_OrderBook_Item]" at bounding box center [1050, 225] width 109 height 8
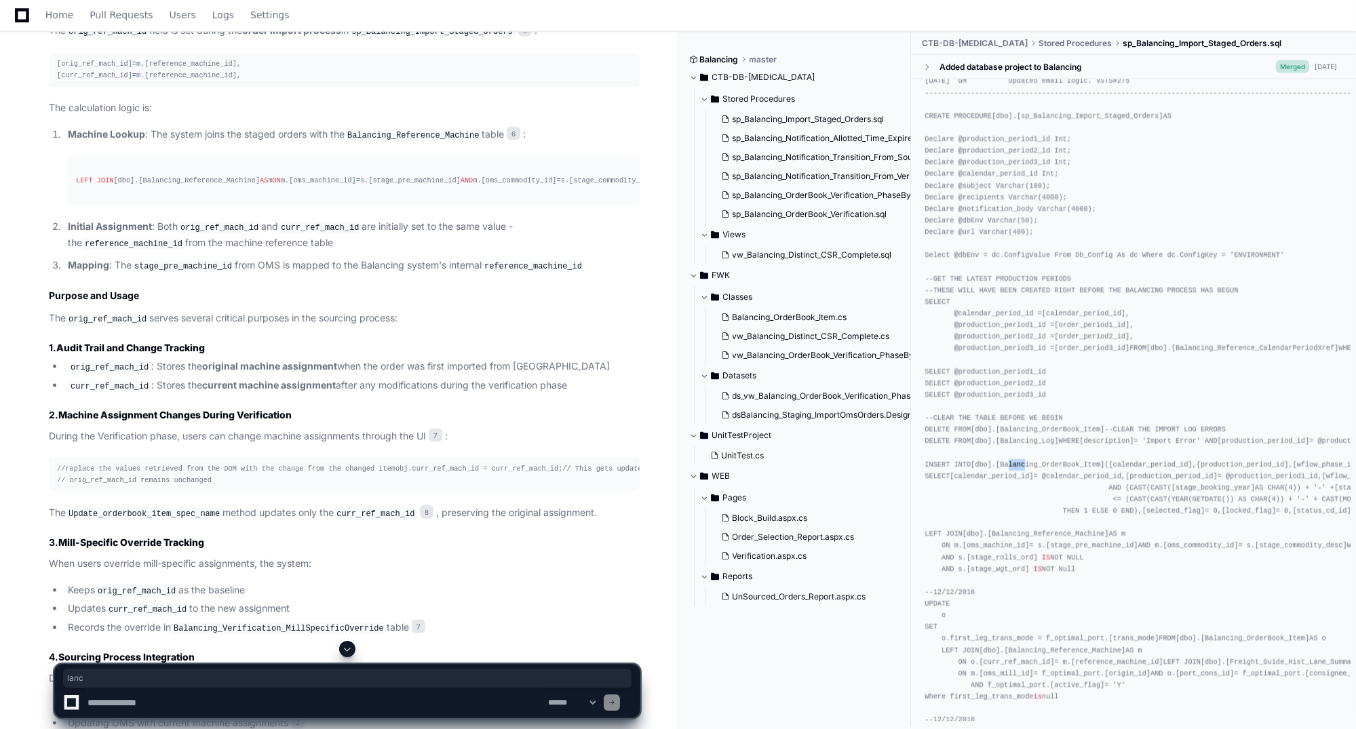
scroll to position [67, 0]
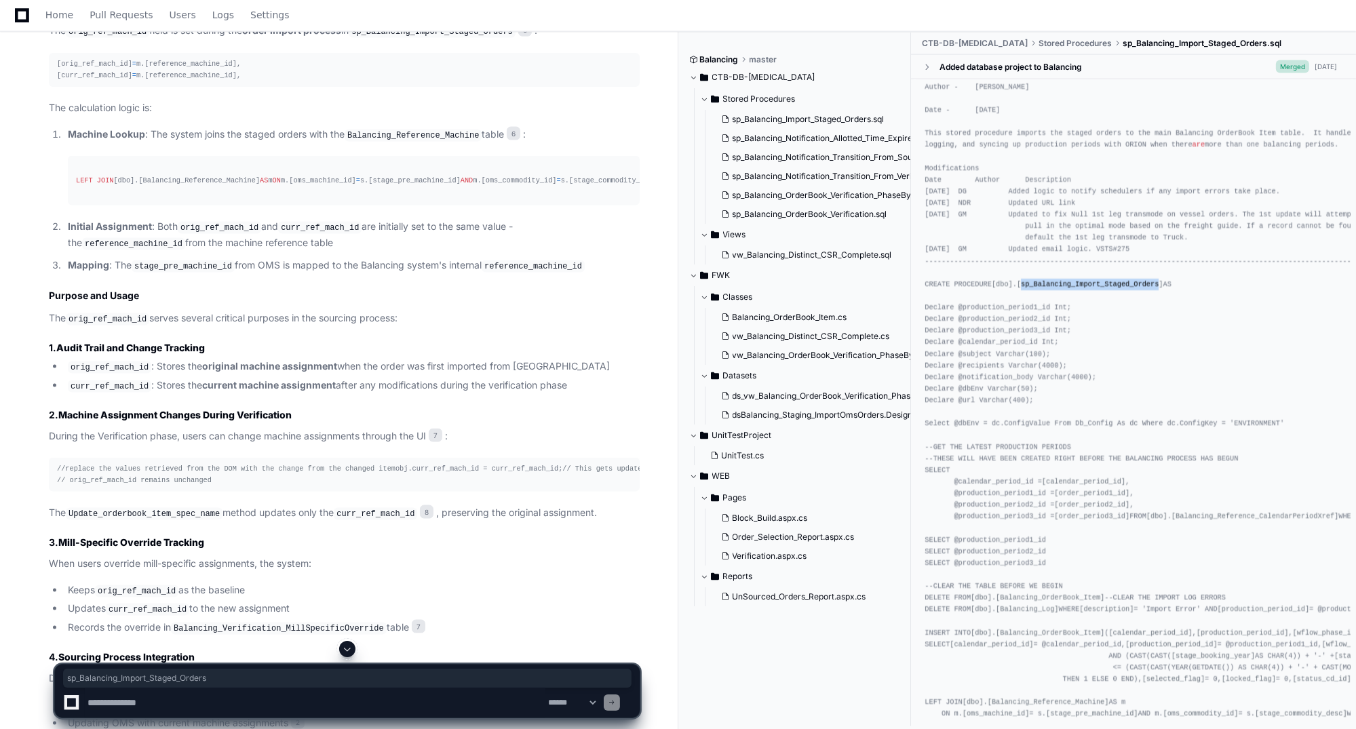
copy span "sp_Balancing_Import_Staged_Orders"
click at [404, 84] on article "Based on my analysis of the codebase, here's how the orig_ref_mach_id field is …" at bounding box center [344, 560] width 591 height 1183
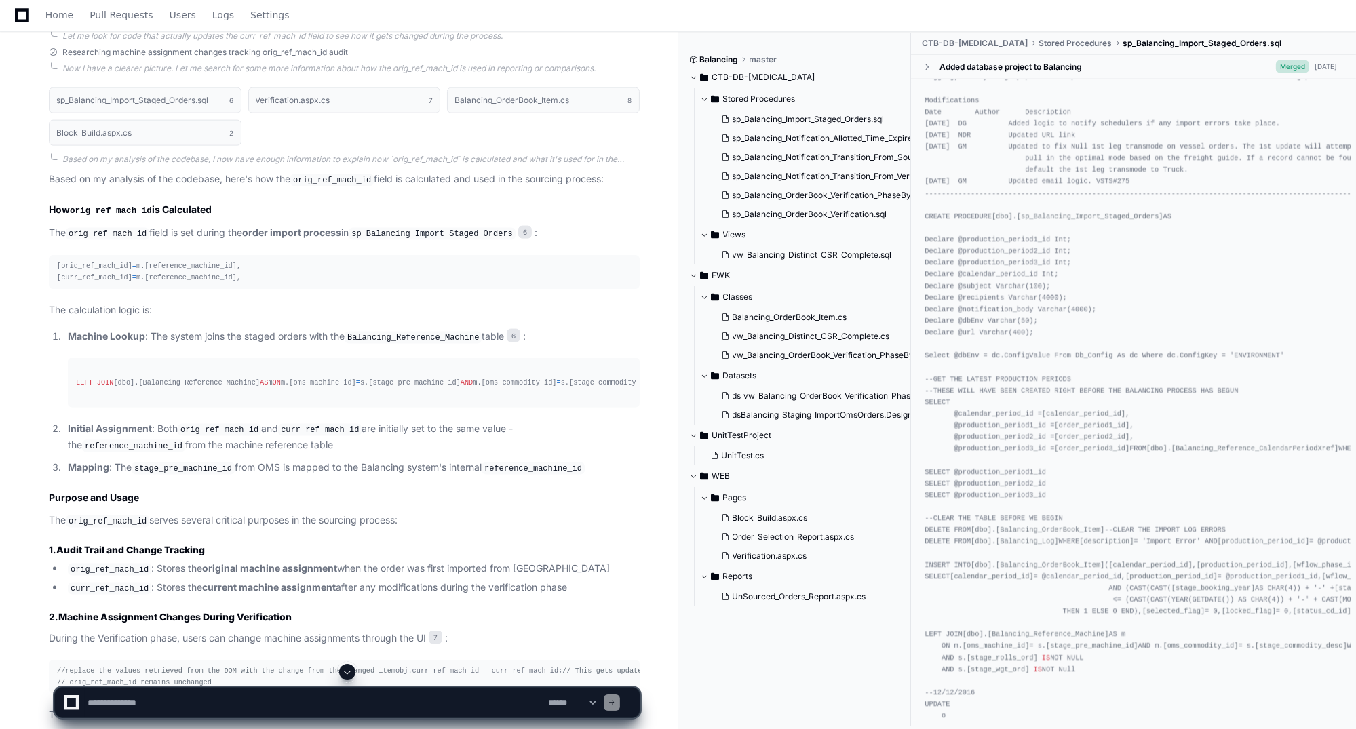
scroll to position [2998, 0]
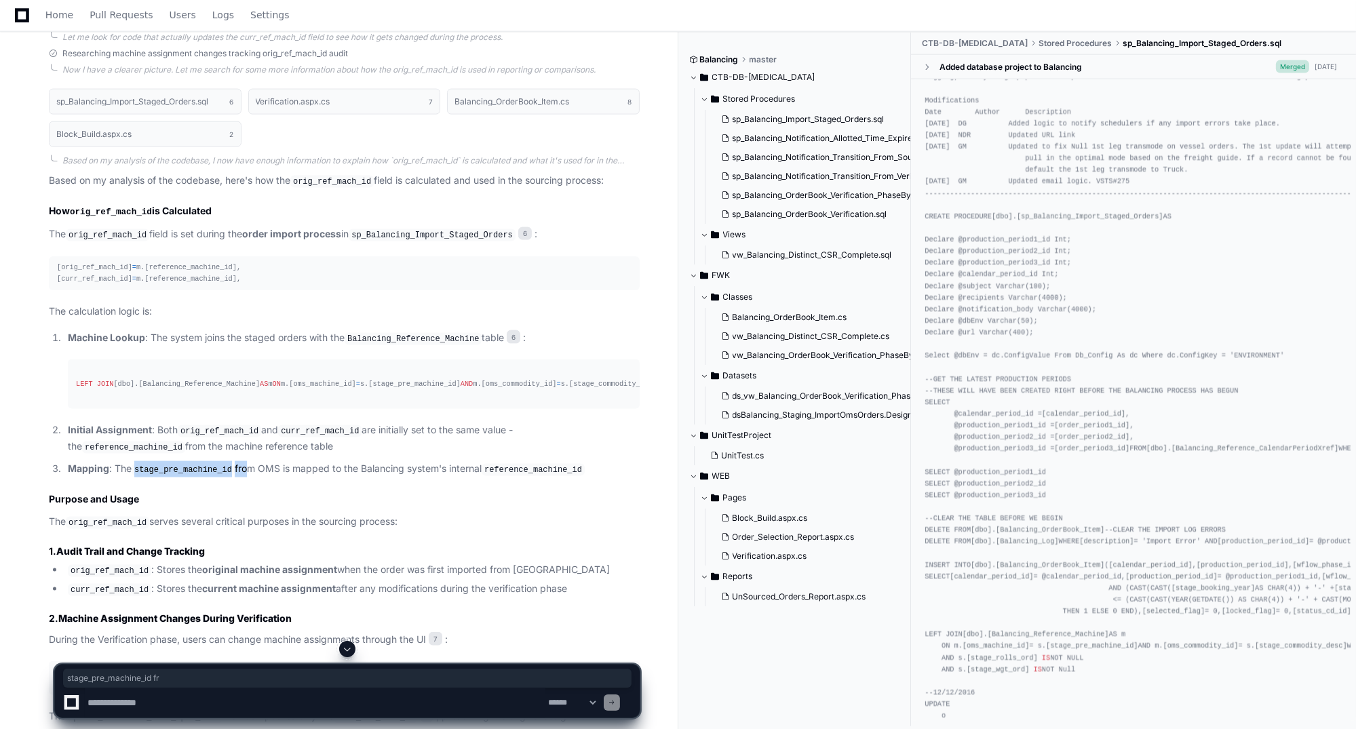
drag, startPoint x: 133, startPoint y: 478, endPoint x: 238, endPoint y: 477, distance: 105.2
click at [238, 477] on p "Mapping : The stage_pre_machine_id from OMS is mapped to the Balancing system's…" at bounding box center [354, 469] width 572 height 16
drag, startPoint x: 238, startPoint y: 477, endPoint x: 218, endPoint y: 478, distance: 19.7
click at [218, 476] on code "stage_pre_machine_id" at bounding box center [183, 470] width 103 height 12
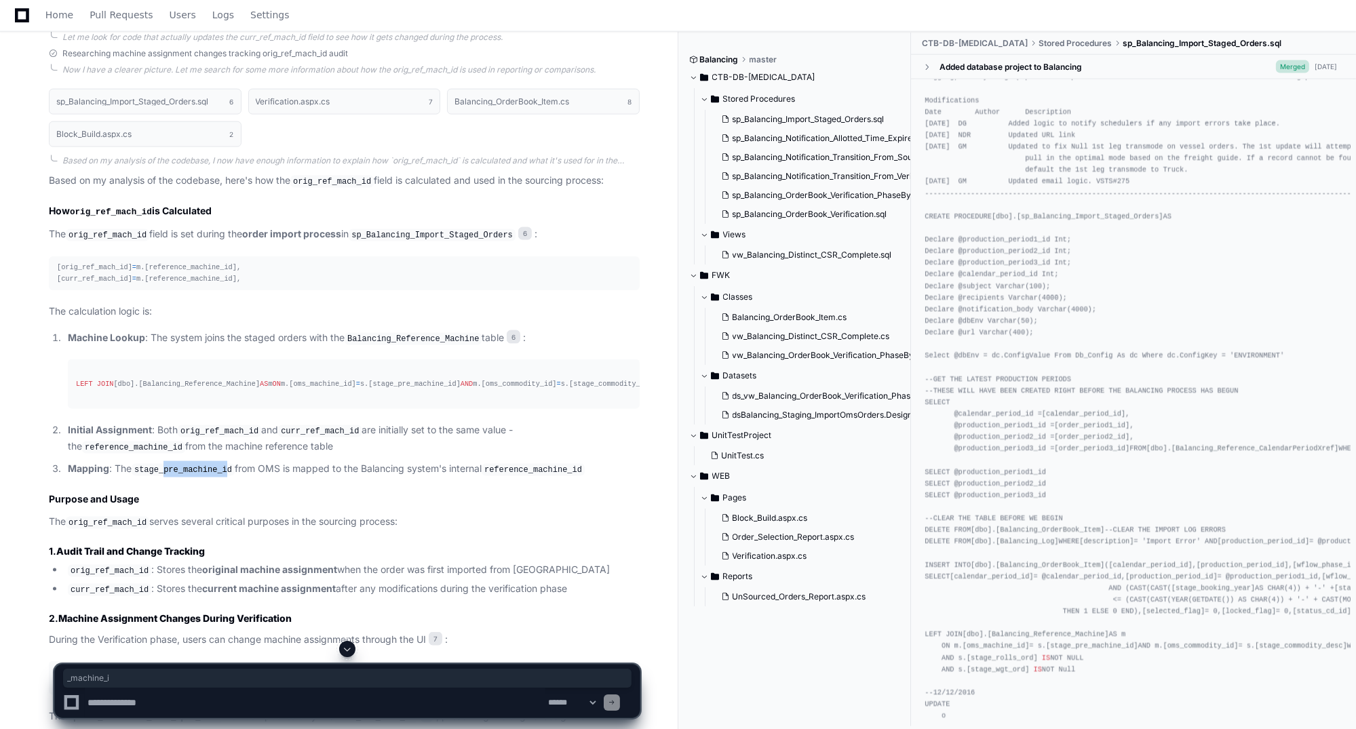
drag, startPoint x: 224, startPoint y: 480, endPoint x: 165, endPoint y: 480, distance: 59.0
click at [165, 476] on code "stage_pre_machine_id" at bounding box center [183, 470] width 103 height 12
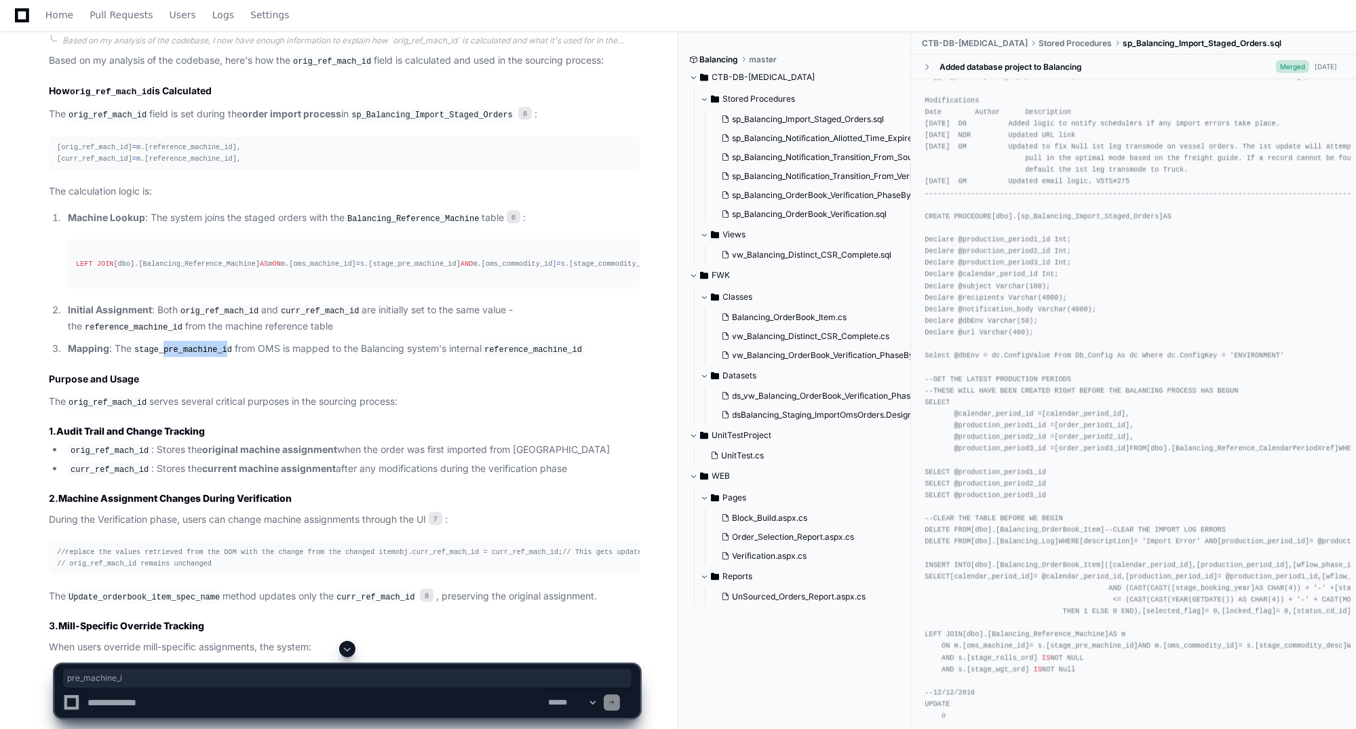
scroll to position [3134, 0]
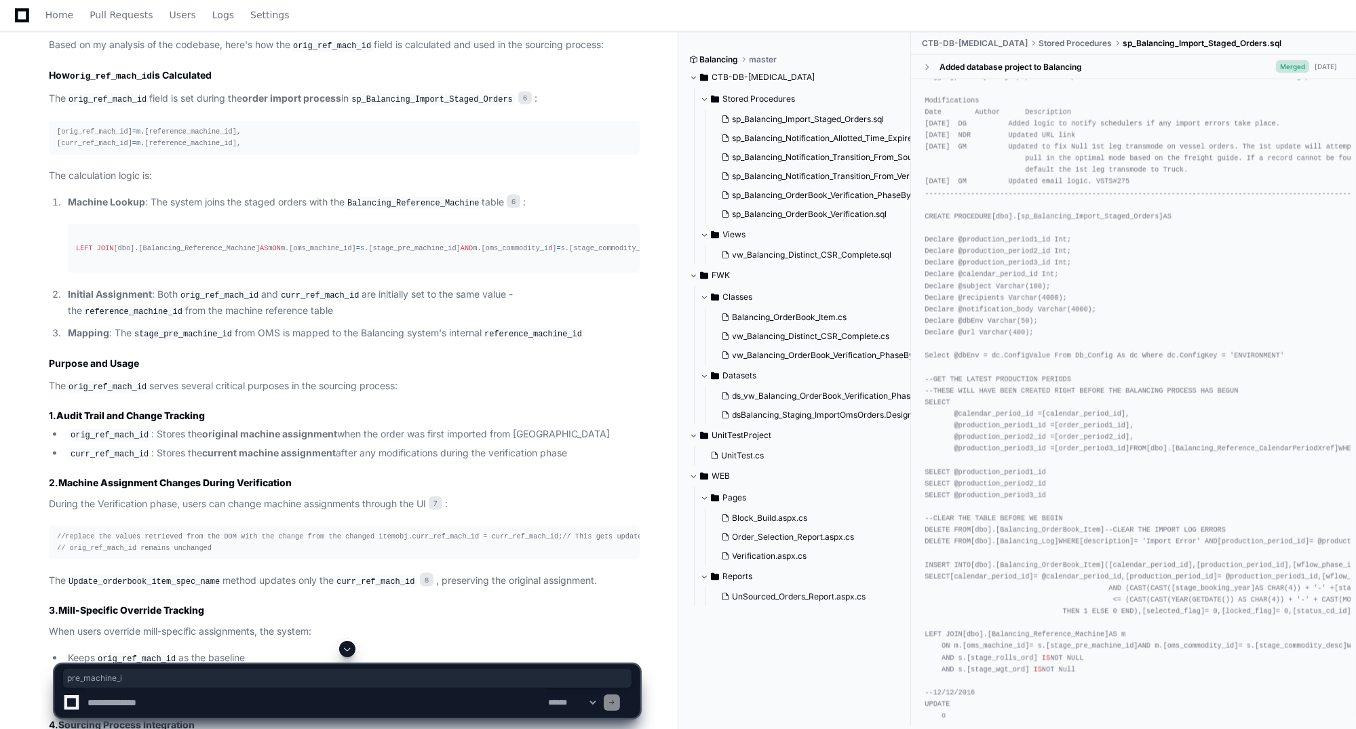
click at [206, 356] on article "Based on my analysis of the codebase, here's how the orig_ref_mach_id field is …" at bounding box center [344, 628] width 591 height 1183
drag, startPoint x: 224, startPoint y: 343, endPoint x: 206, endPoint y: 344, distance: 17.7
click at [206, 341] on code "stage_pre_machine_id" at bounding box center [183, 334] width 103 height 12
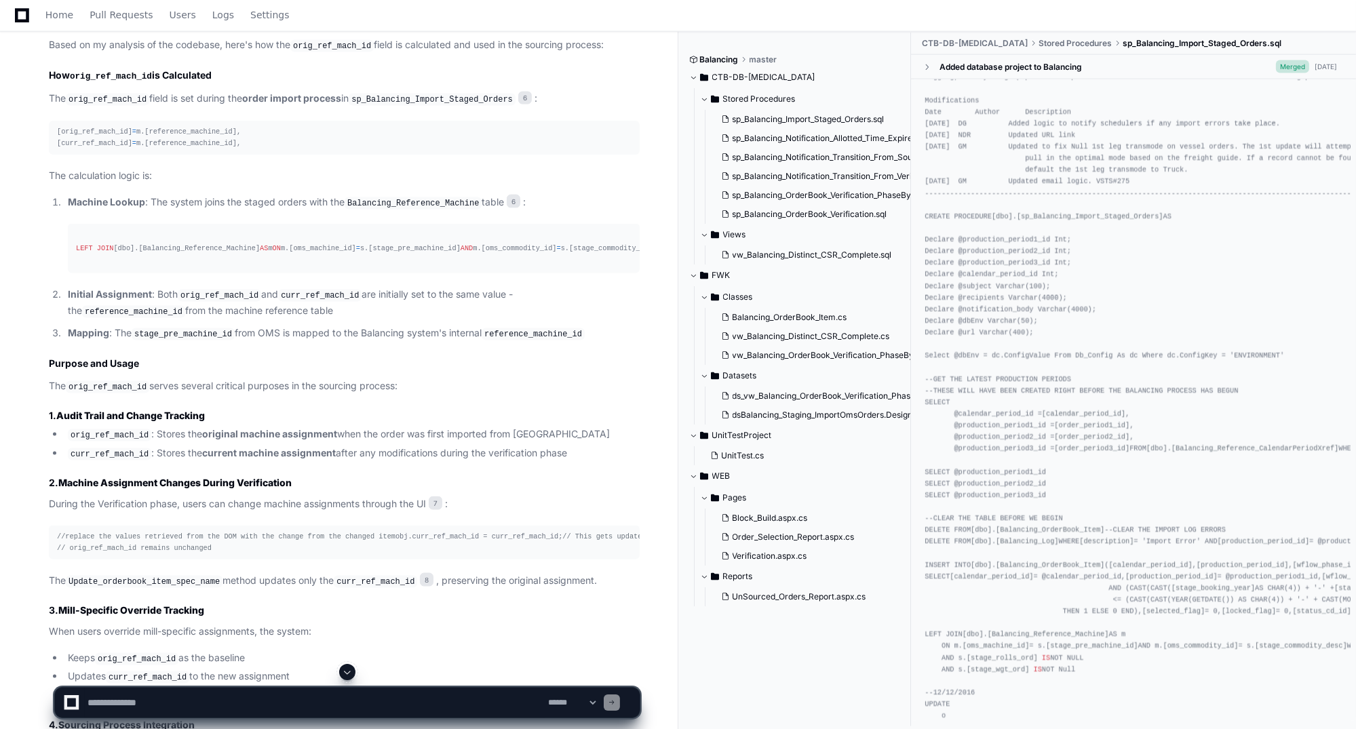
drag, startPoint x: 206, startPoint y: 344, endPoint x: 233, endPoint y: 349, distance: 26.9
click at [233, 342] on p "Mapping : The stage_pre_machine_id from OMS is mapped to the Balancing system's…" at bounding box center [354, 334] width 572 height 16
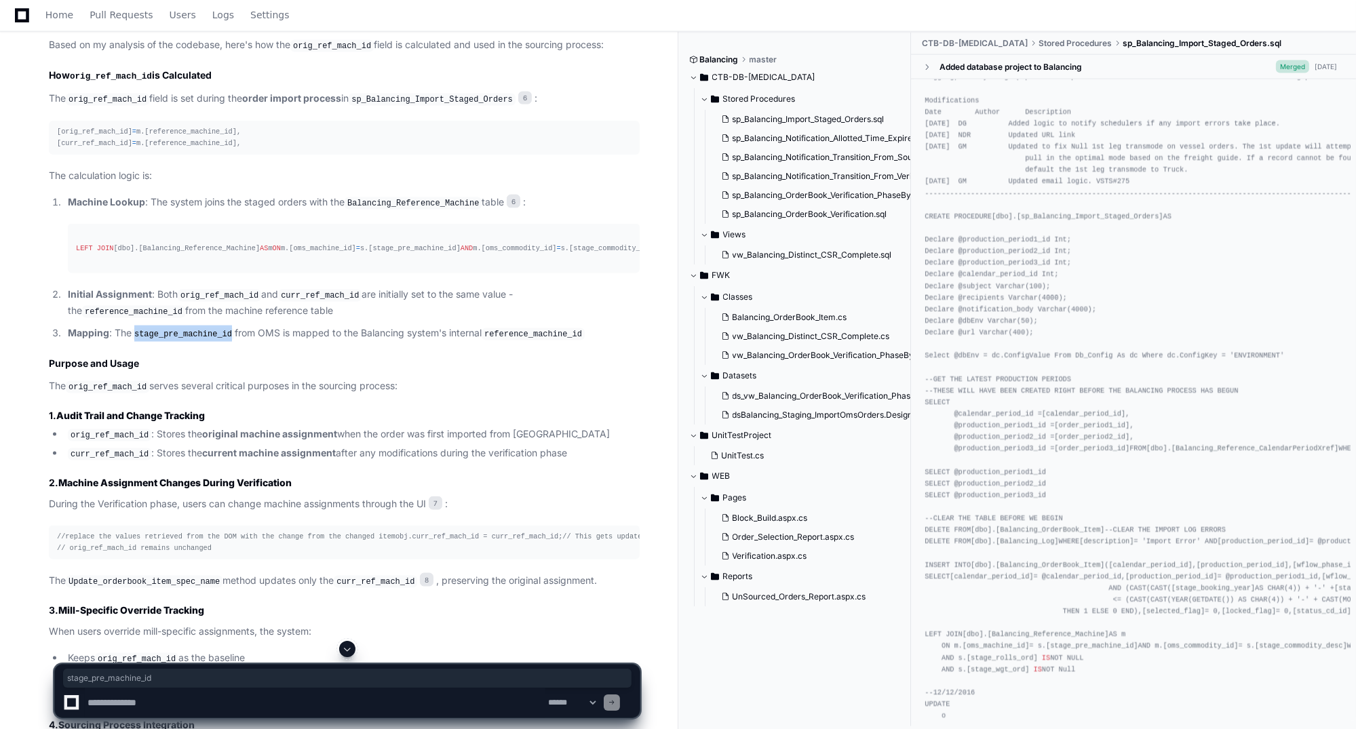
drag, startPoint x: 229, startPoint y: 343, endPoint x: 138, endPoint y: 346, distance: 91.0
click at [138, 342] on p "Mapping : The stage_pre_machine_id from OMS is mapped to the Balancing system's…" at bounding box center [354, 334] width 572 height 16
drag, startPoint x: 138, startPoint y: 346, endPoint x: 152, endPoint y: 345, distance: 14.3
copy code "stage_pre_machine_id"
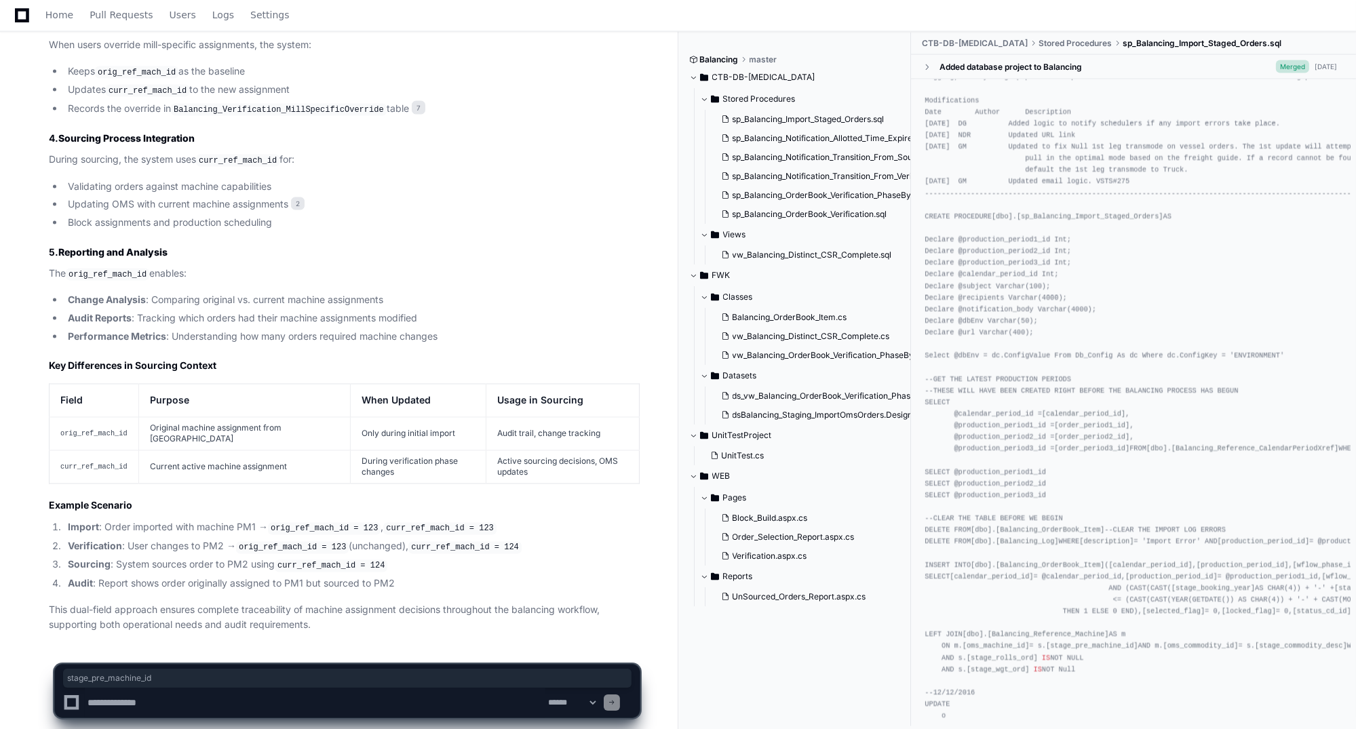
scroll to position [3727, 0]
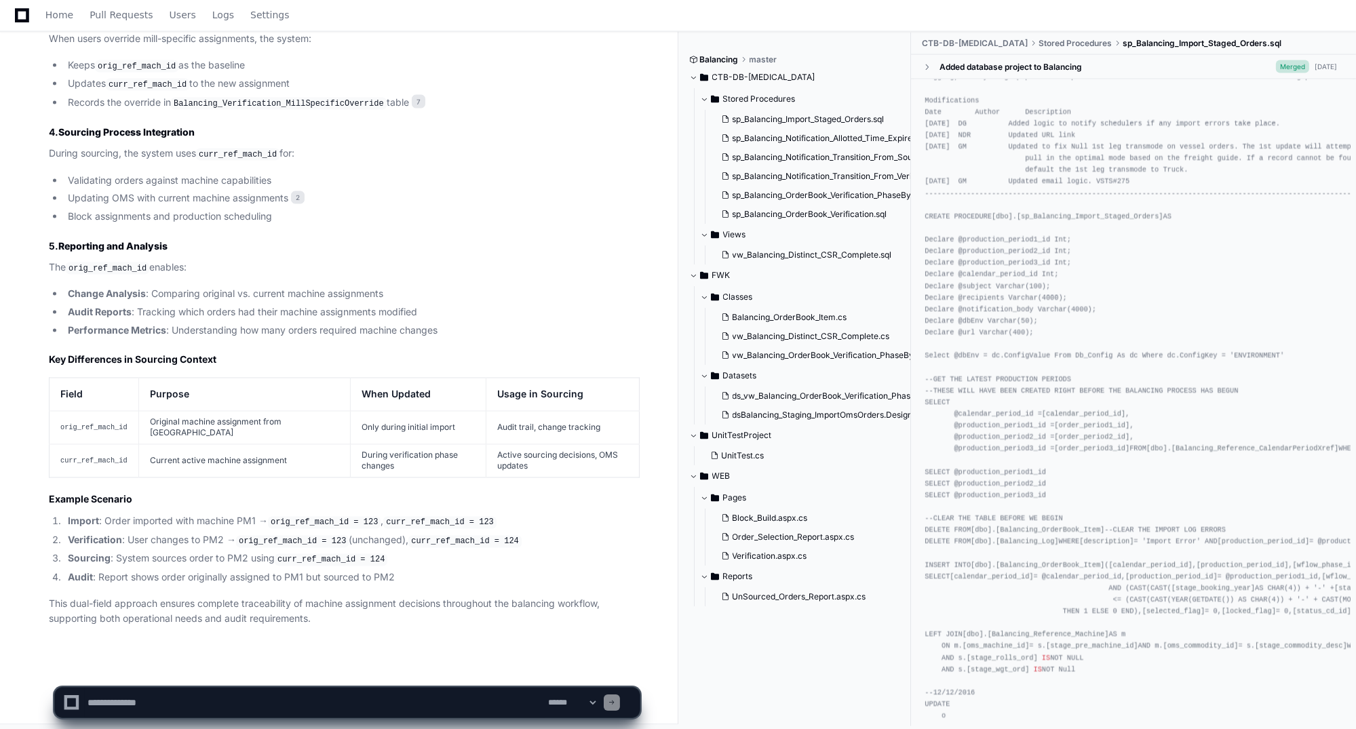
click at [242, 698] on textarea at bounding box center [315, 703] width 461 height 30
click at [181, 704] on textarea at bounding box center [315, 703] width 461 height 30
paste textarea "**********"
type textarea "**********"
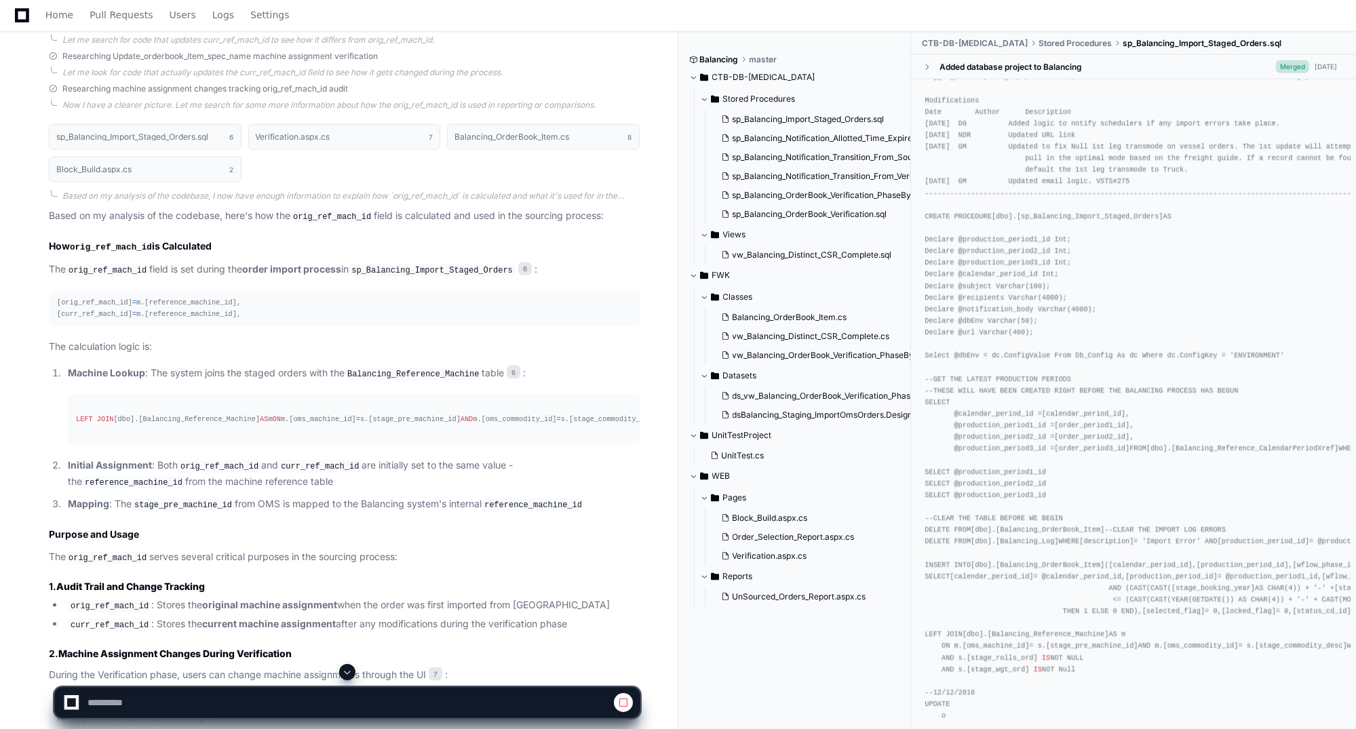
scroll to position [2953, 0]
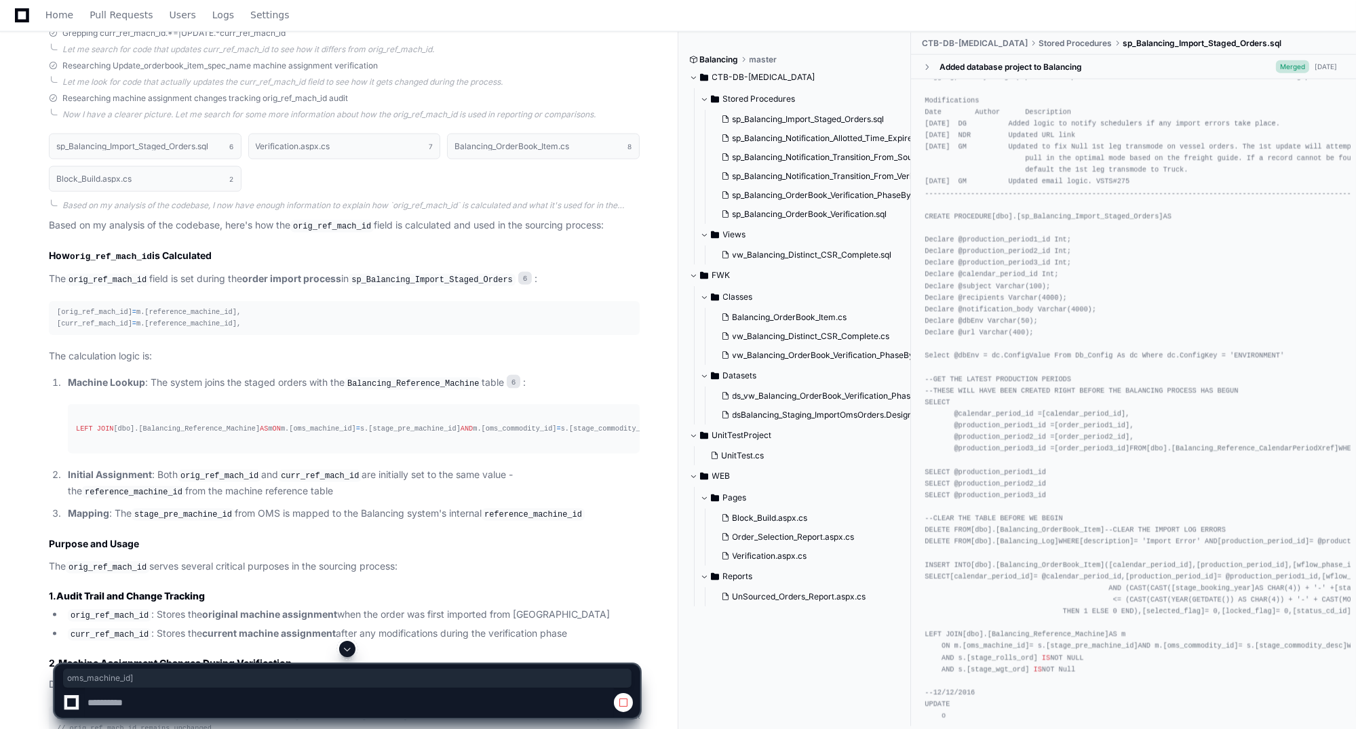
drag, startPoint x: 170, startPoint y: 427, endPoint x: 113, endPoint y: 425, distance: 57.0
click at [113, 425] on div "LEFT JOIN [dbo].[Balancing_Reference_Machine] AS m ON m.[oms_machine_id] = s.[s…" at bounding box center [354, 429] width 556 height 12
copy div "oms_machine_id]"
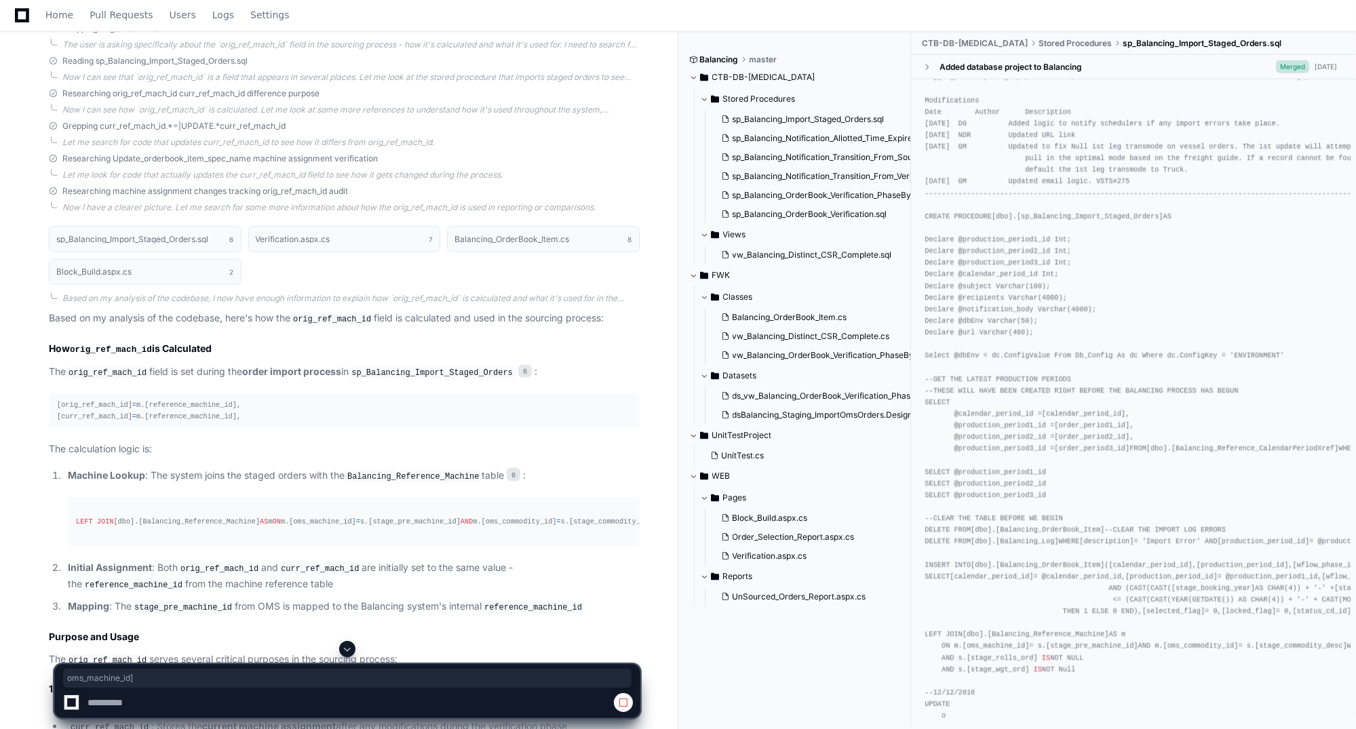
scroll to position [2818, 0]
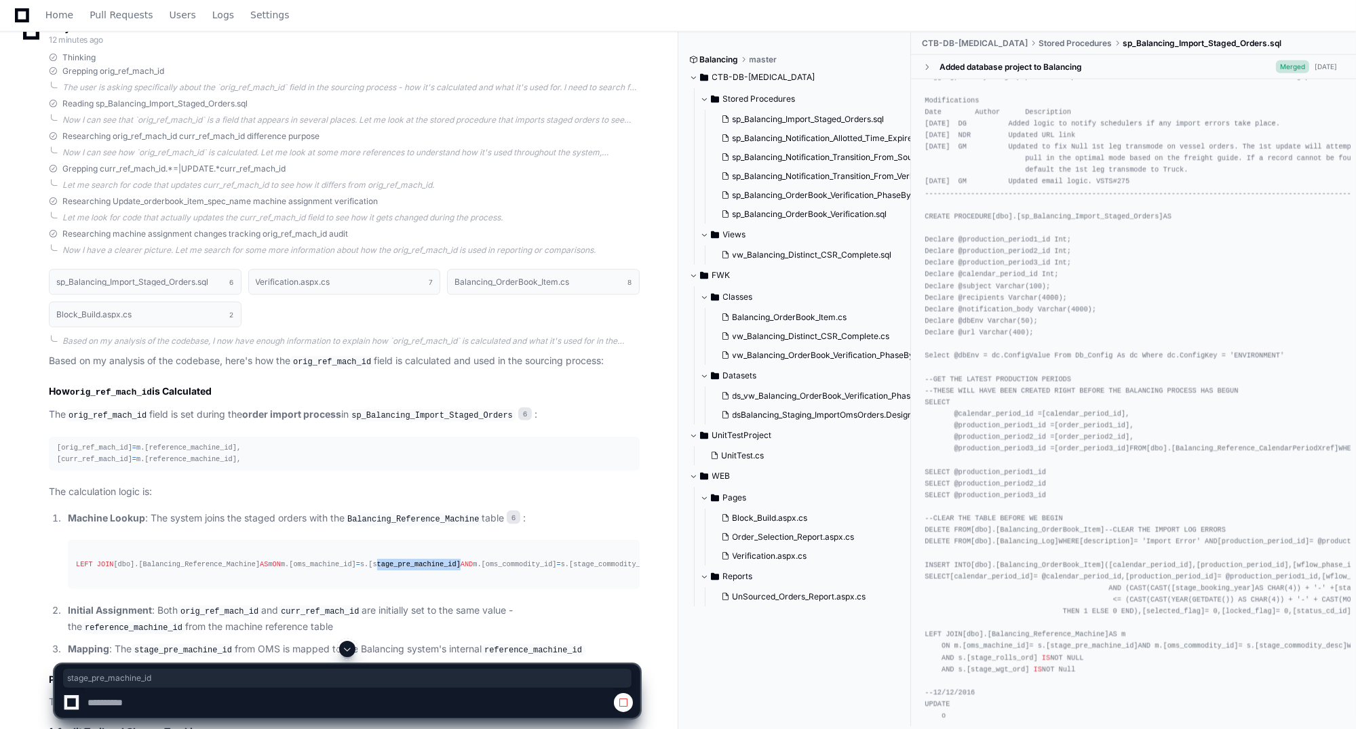
drag, startPoint x: 196, startPoint y: 564, endPoint x: 273, endPoint y: 562, distance: 76.7
click at [273, 562] on div "LEFT JOIN [dbo].[Balancing_Reference_Machine] AS m ON m.[oms_machine_id] = s.[s…" at bounding box center [354, 565] width 556 height 12
copy div "stage_pre_machine_id"
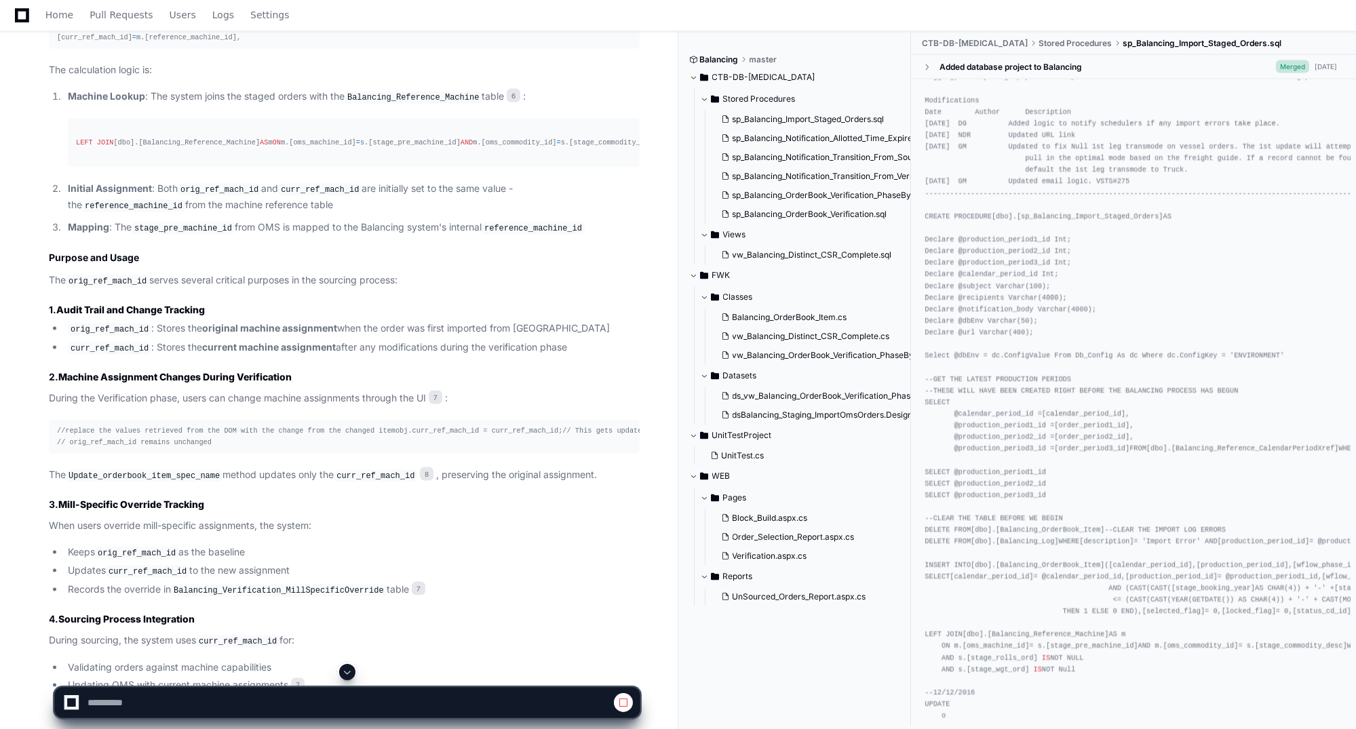
scroll to position [3225, 0]
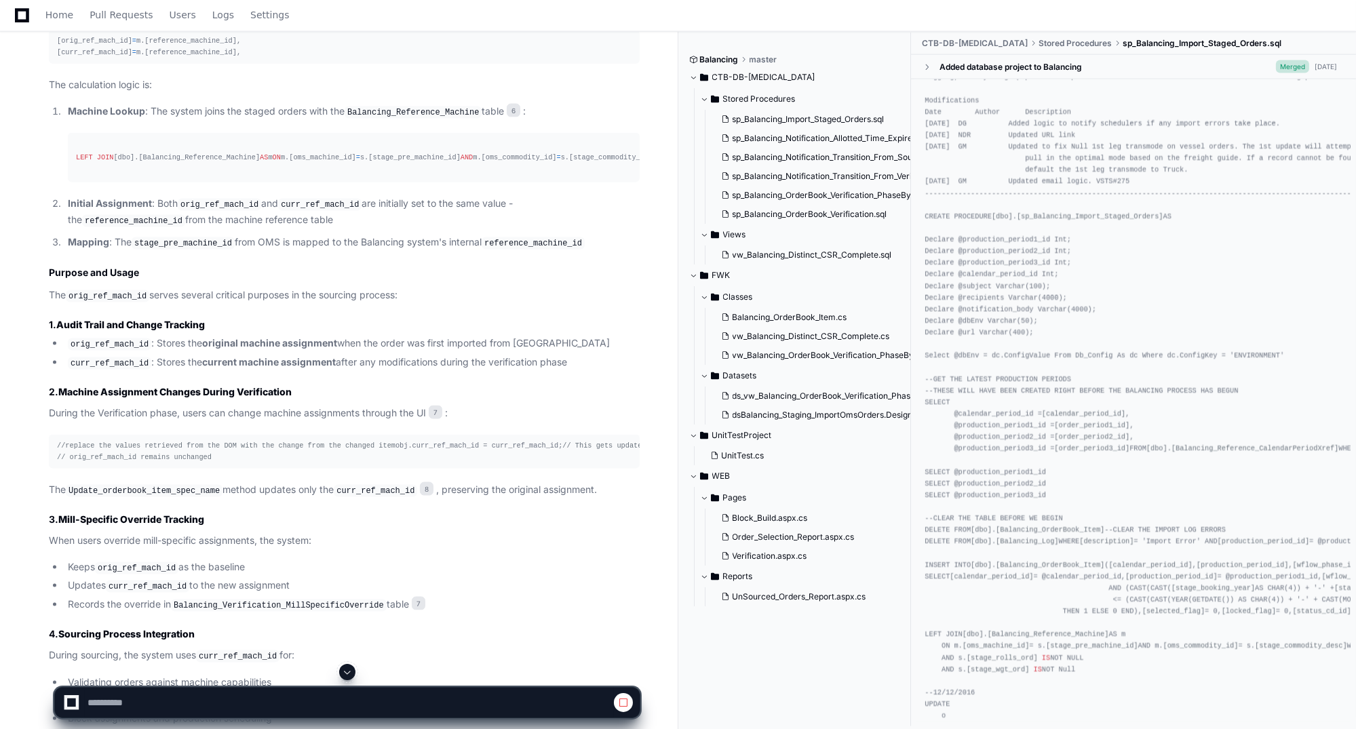
click at [495, 668] on div at bounding box center [347, 672] width 586 height 16
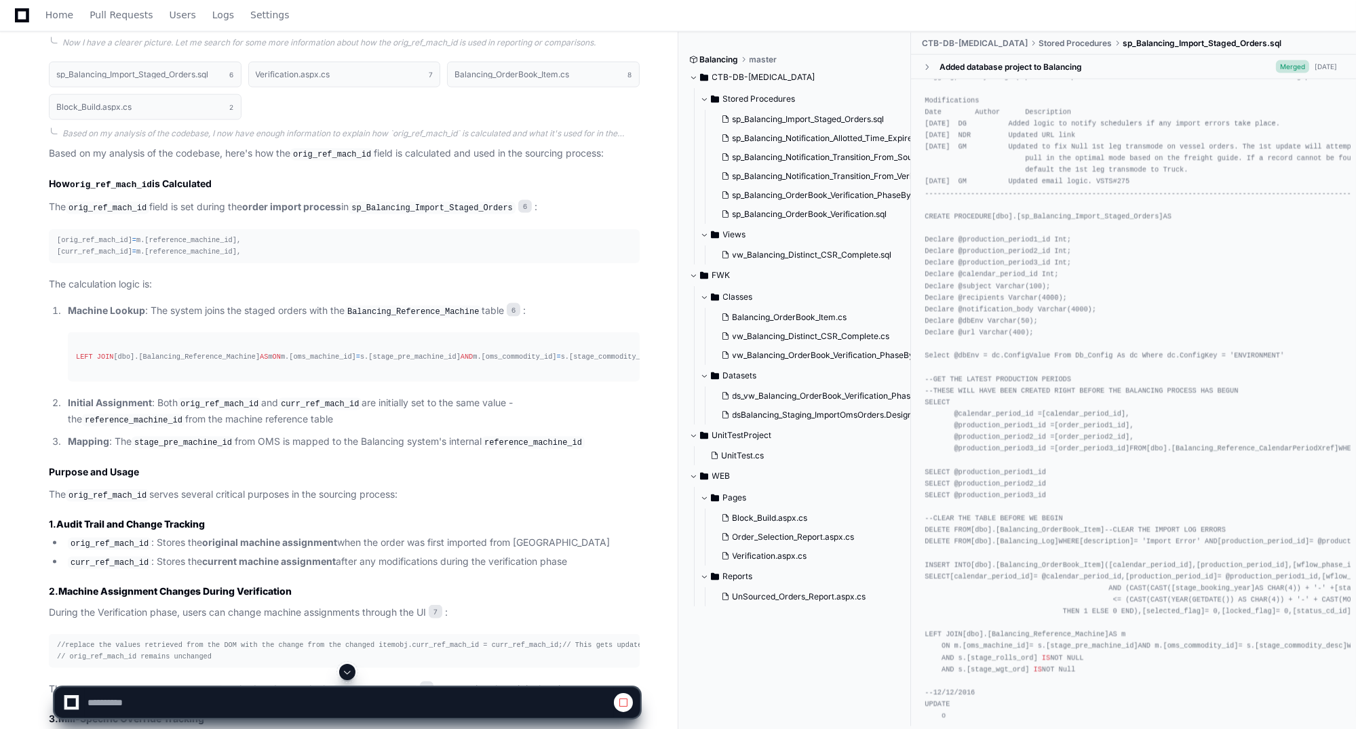
scroll to position [3021, 0]
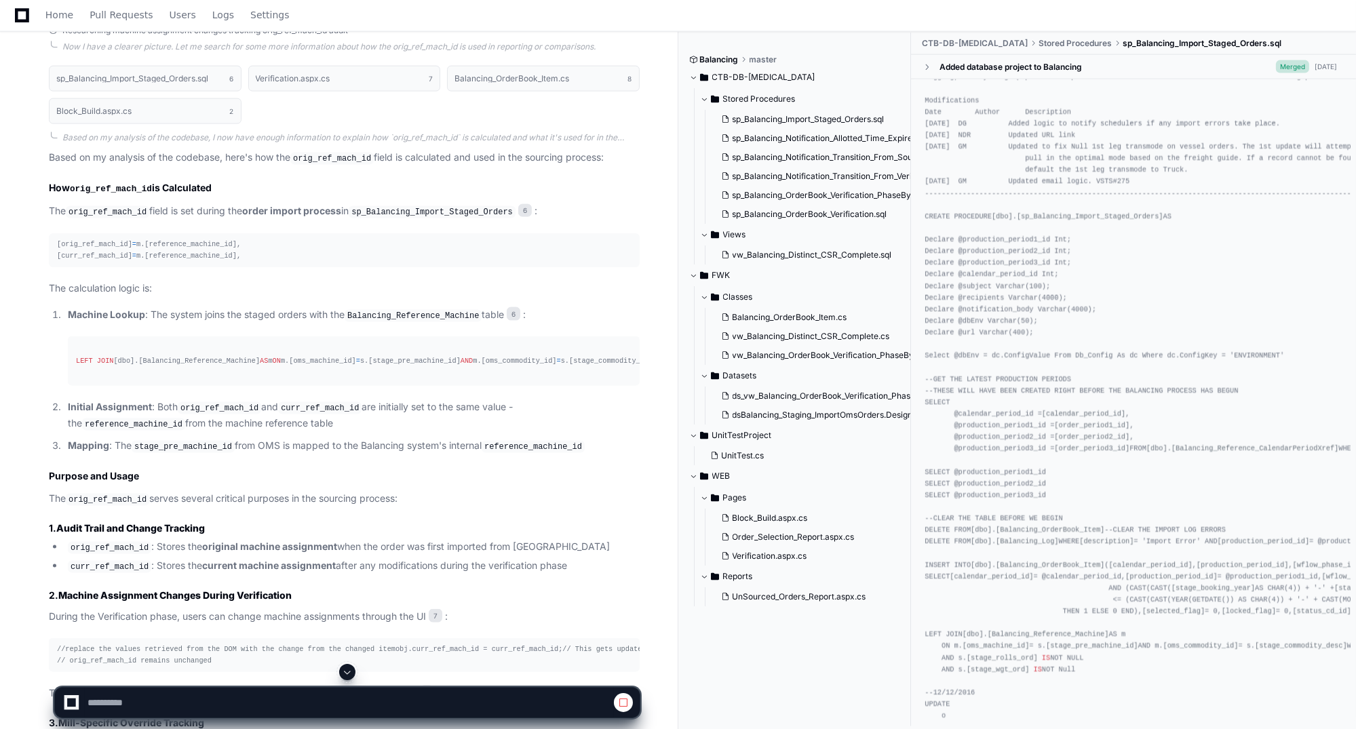
click at [286, 367] on div "LEFT JOIN [dbo].[Balancing_Reference_Machine] AS m ON m.[oms_machine_id] = s.[s…" at bounding box center [354, 362] width 556 height 12
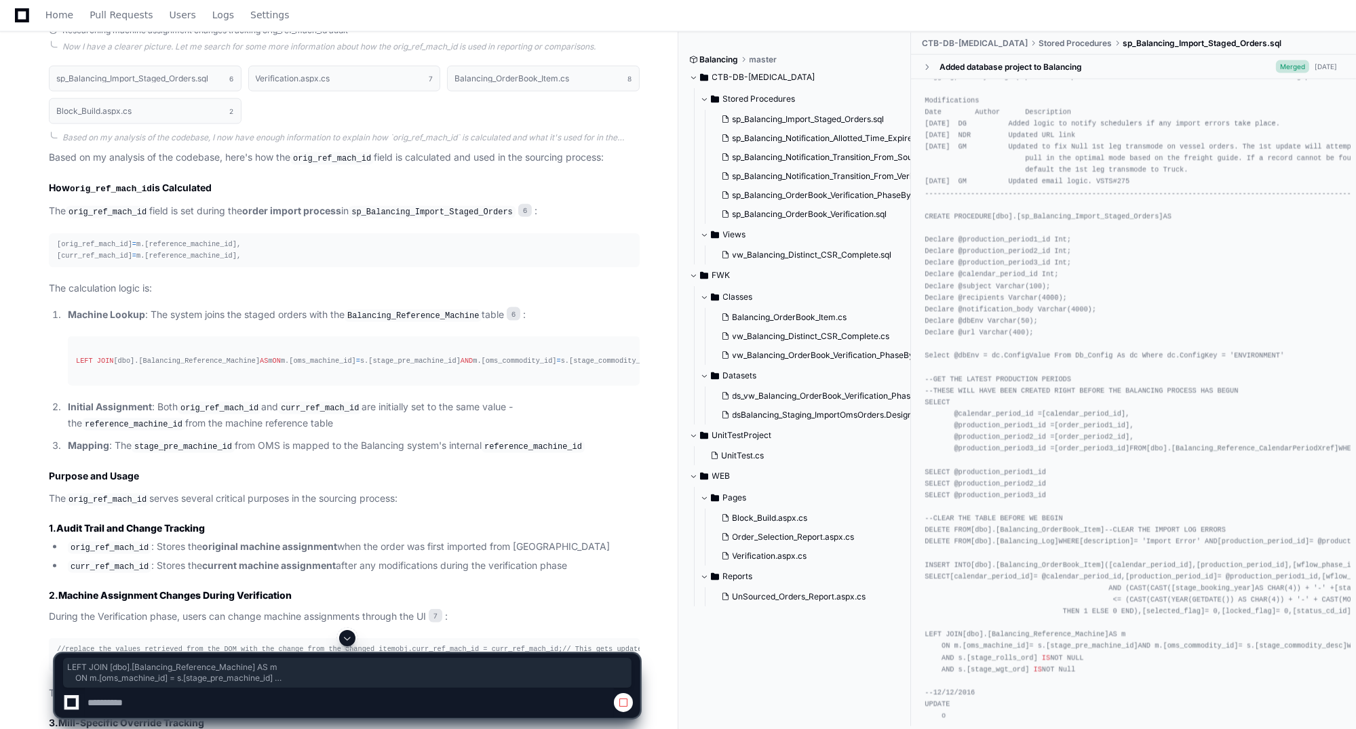
drag, startPoint x: 308, startPoint y: 370, endPoint x: 75, endPoint y: 349, distance: 233.6
click at [76, 356] on div "LEFT JOIN [dbo].[Balancing_Reference_Machine] AS m ON m.[oms_machine_id] = s.[s…" at bounding box center [354, 362] width 556 height 12
copy div "LEFT JOIN [dbo].[Balancing_Reference_Machine] AS m ON m.[oms_machine_id] = s.[s…"
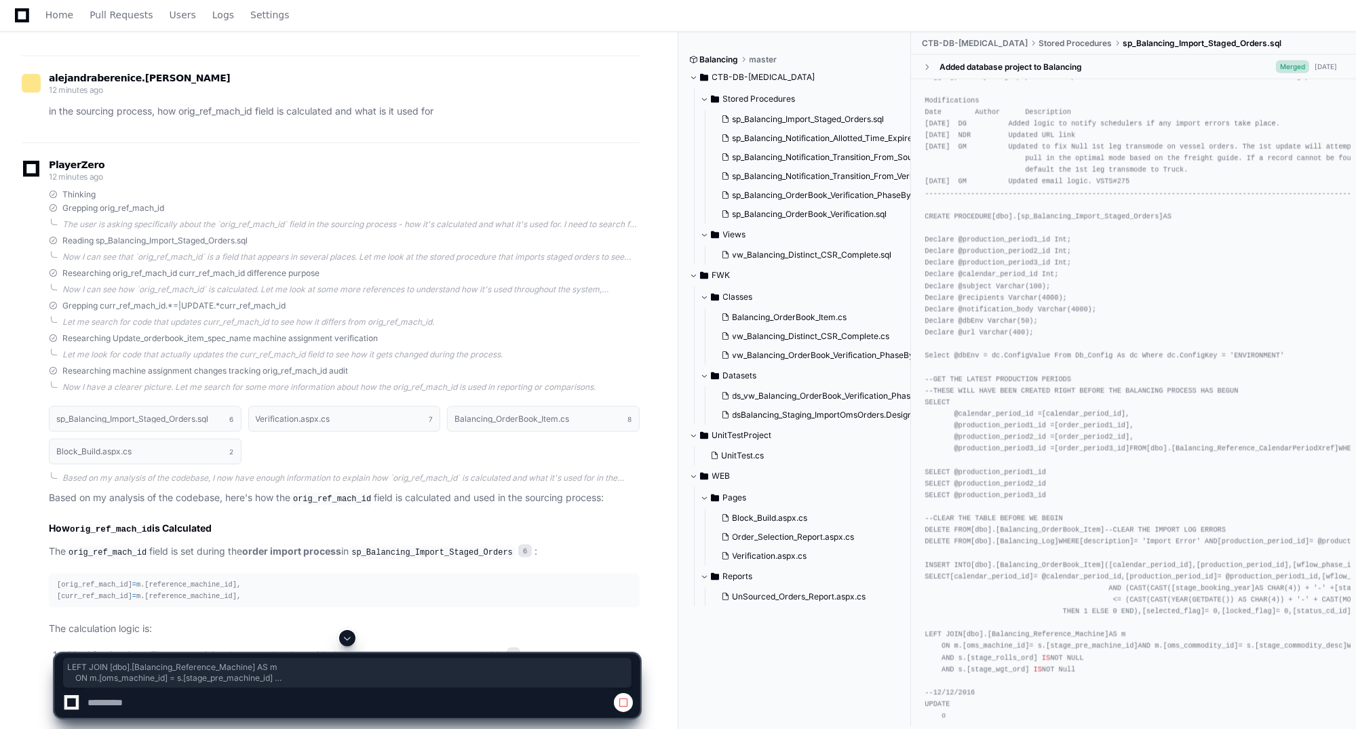
scroll to position [2682, 0]
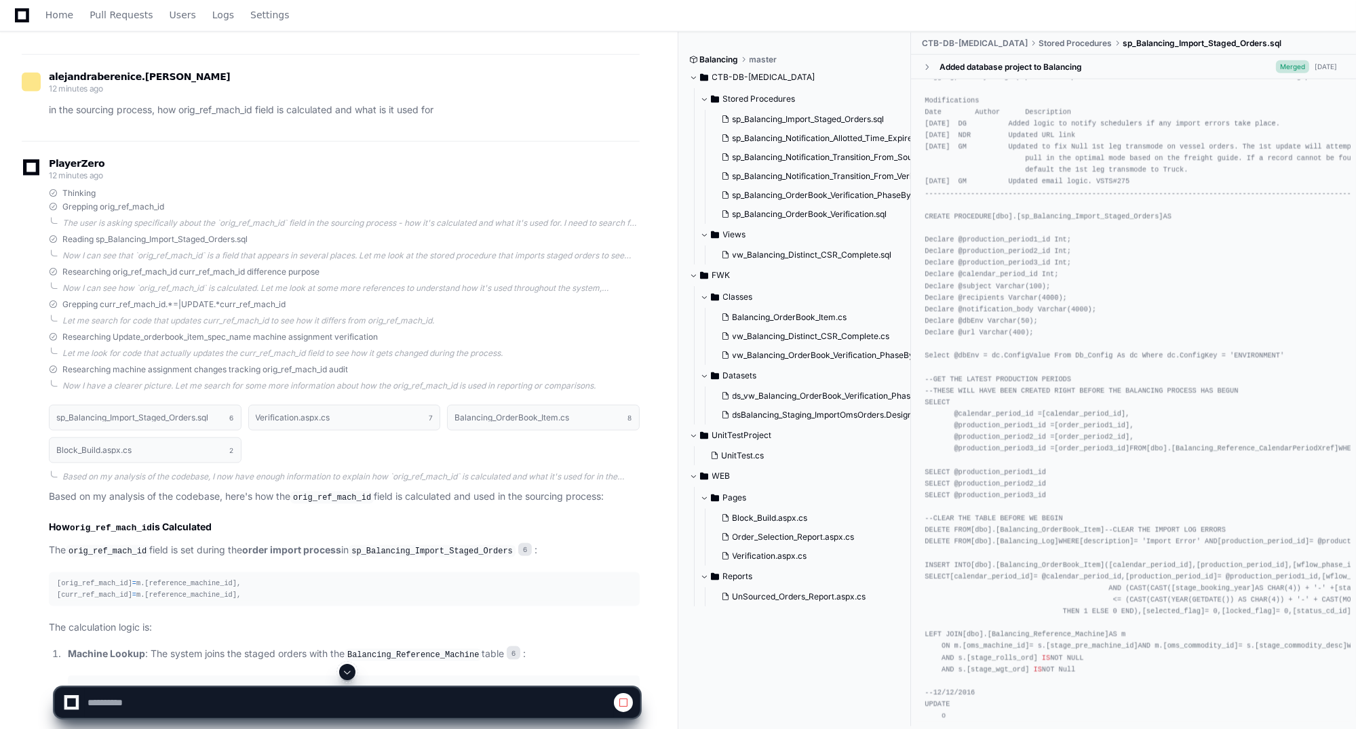
click at [210, 578] on div "[orig_ref_mach_id] = m.[reference_machine_id], [curr_ref_mach_id] = m.[referenc…" at bounding box center [344, 589] width 575 height 23
click at [229, 578] on div "[orig_ref_mach_id] = m.[reference_machine_id], [curr_ref_mach_id] = m.[referenc…" at bounding box center [344, 589] width 575 height 23
drag, startPoint x: 358, startPoint y: 476, endPoint x: 353, endPoint y: 485, distance: 10.6
click at [353, 492] on code "orig_ref_mach_id" at bounding box center [331, 498] width 83 height 12
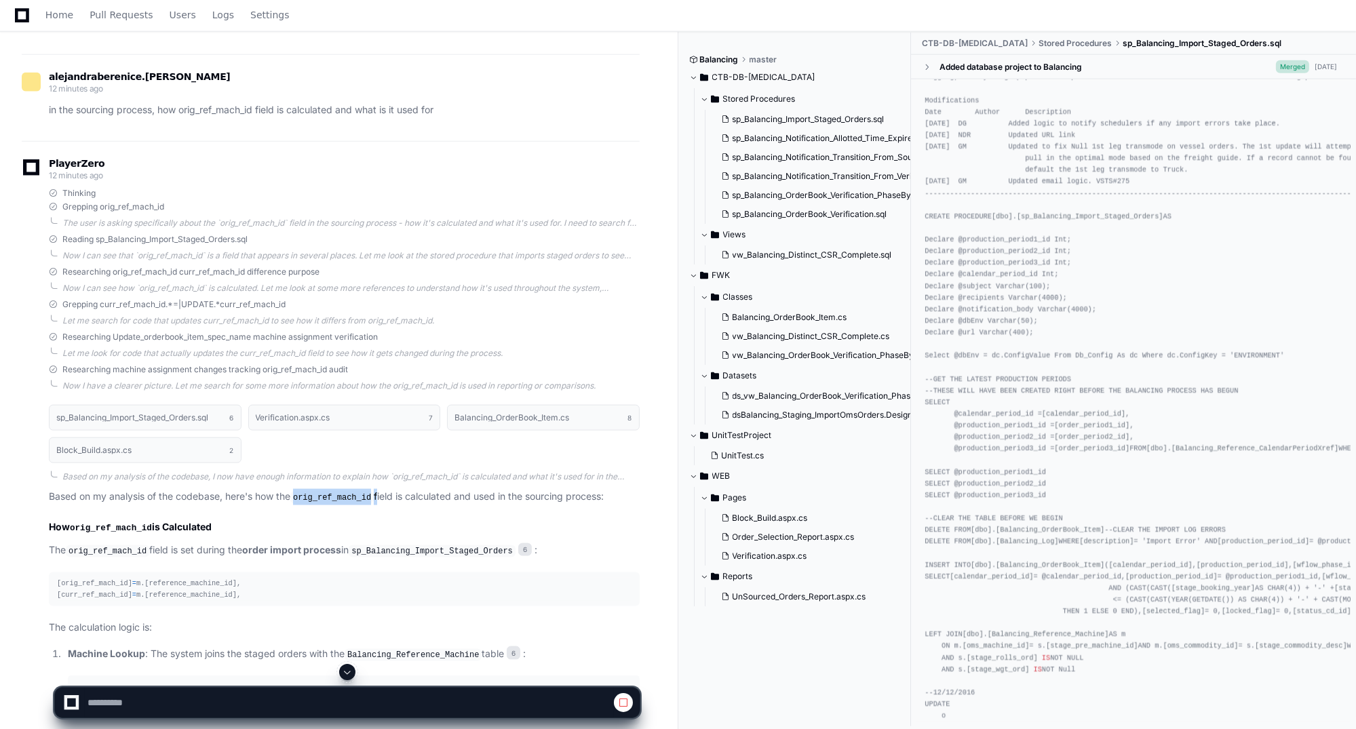
click at [353, 492] on code "orig_ref_mach_id" at bounding box center [331, 498] width 83 height 12
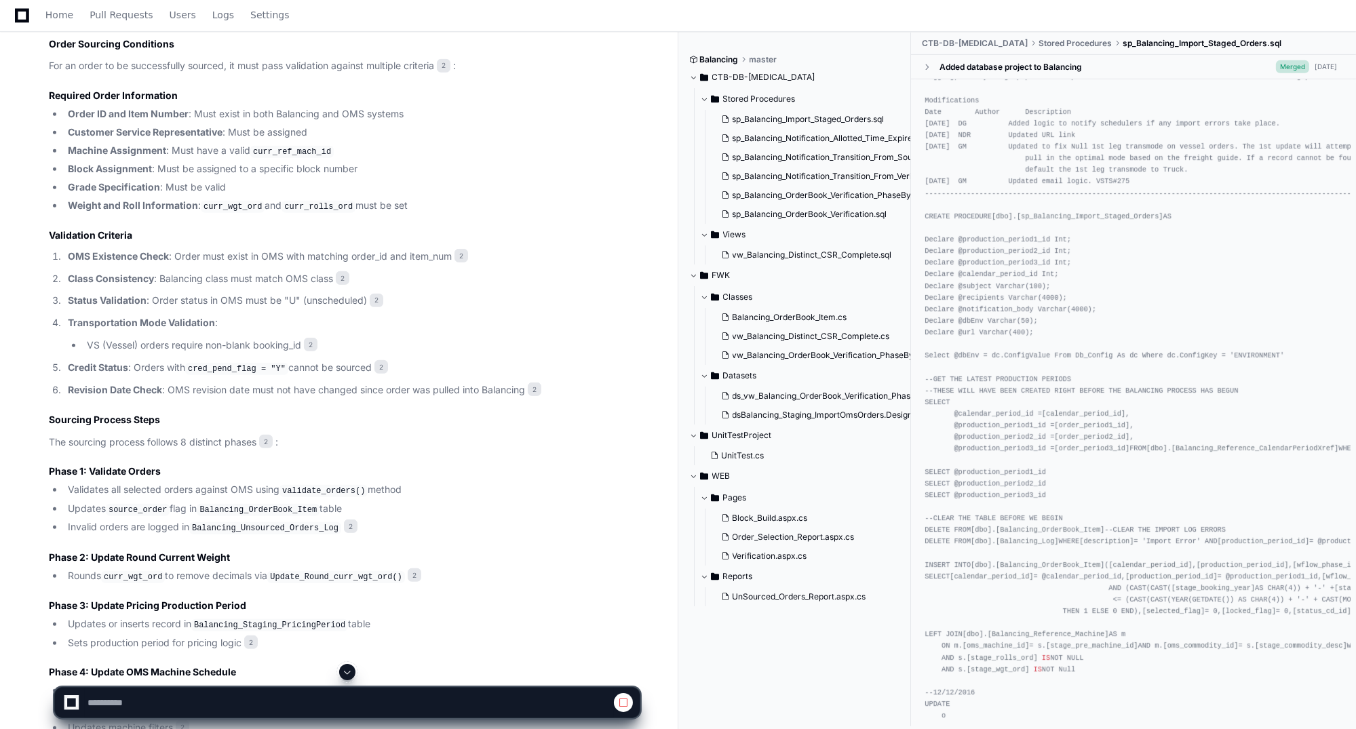
scroll to position [850, 0]
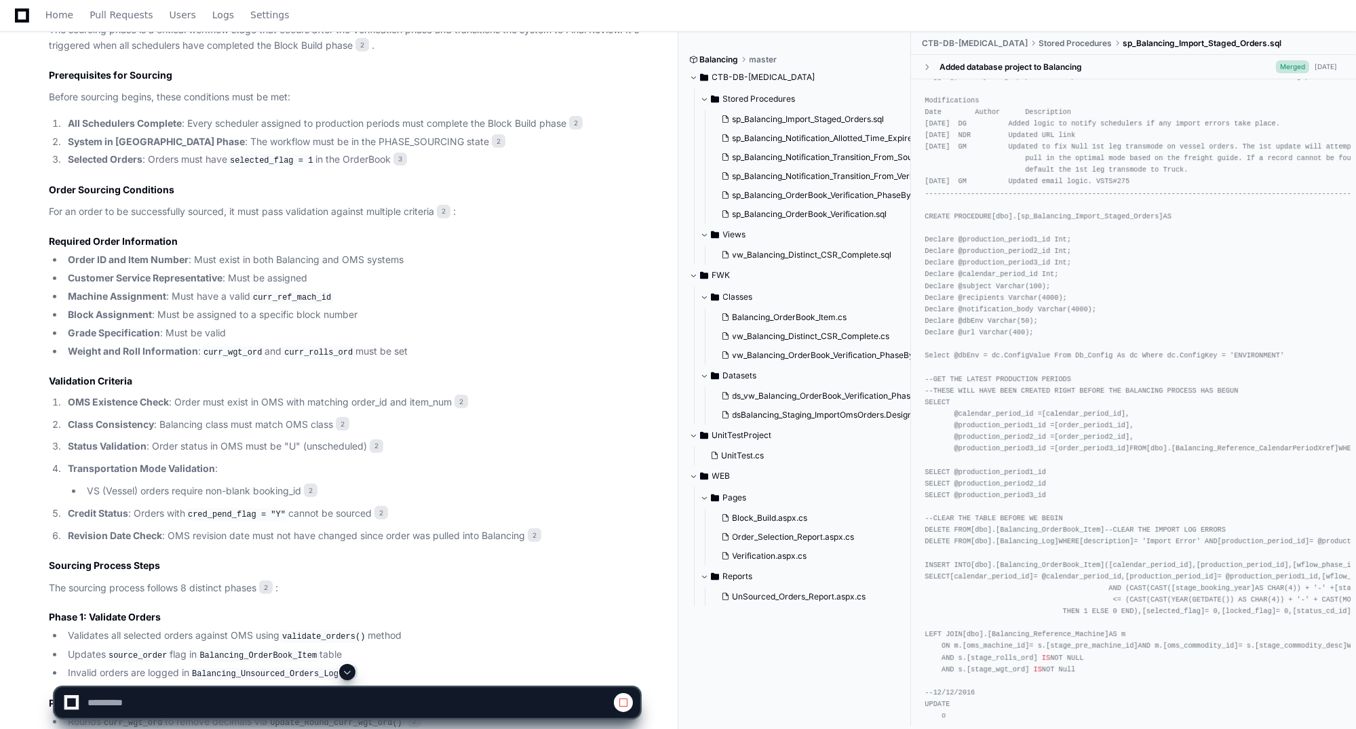
drag, startPoint x: 267, startPoint y: 356, endPoint x: 263, endPoint y: 345, distance: 11.6
click at [267, 356] on li "Weight and Roll Information : curr_wgt_ord and curr_rolls_ord must be set" at bounding box center [352, 352] width 576 height 16
click at [271, 299] on code "curr_ref_mach_id" at bounding box center [291, 298] width 83 height 12
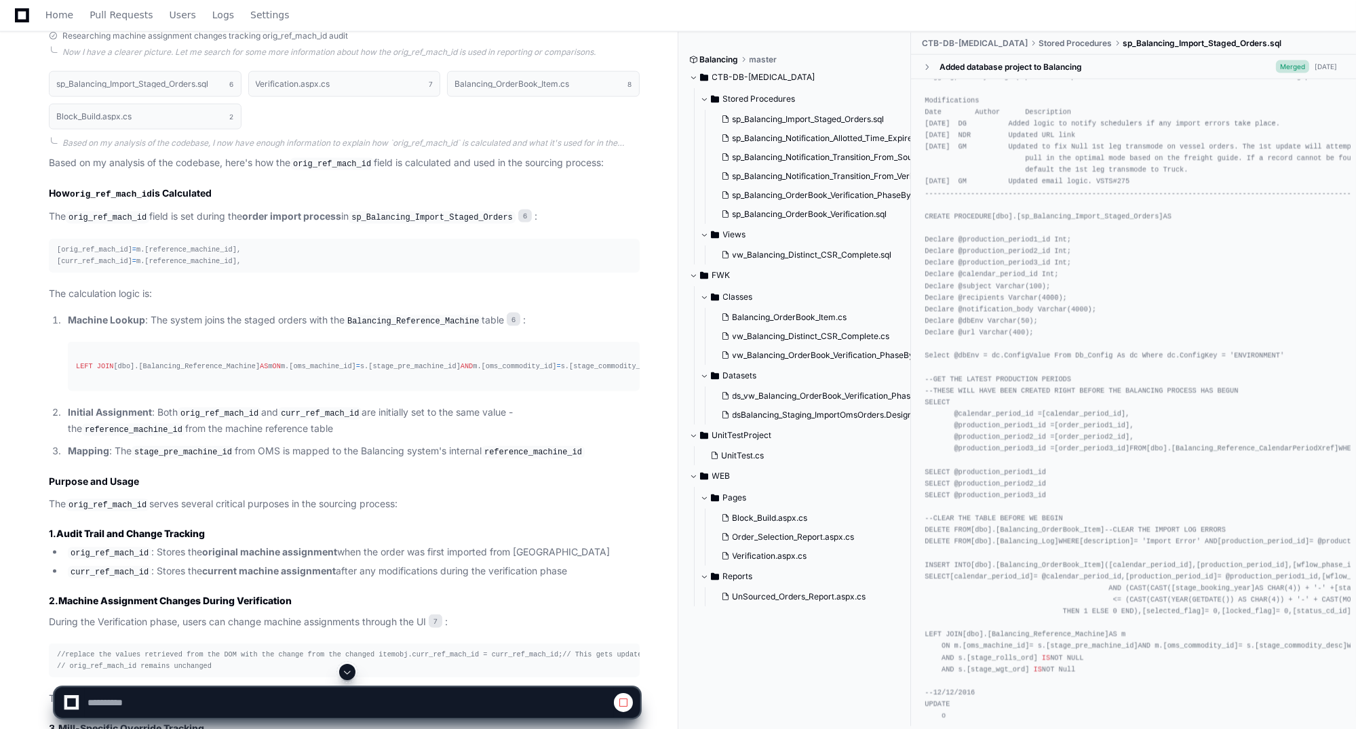
scroll to position [2066, 0]
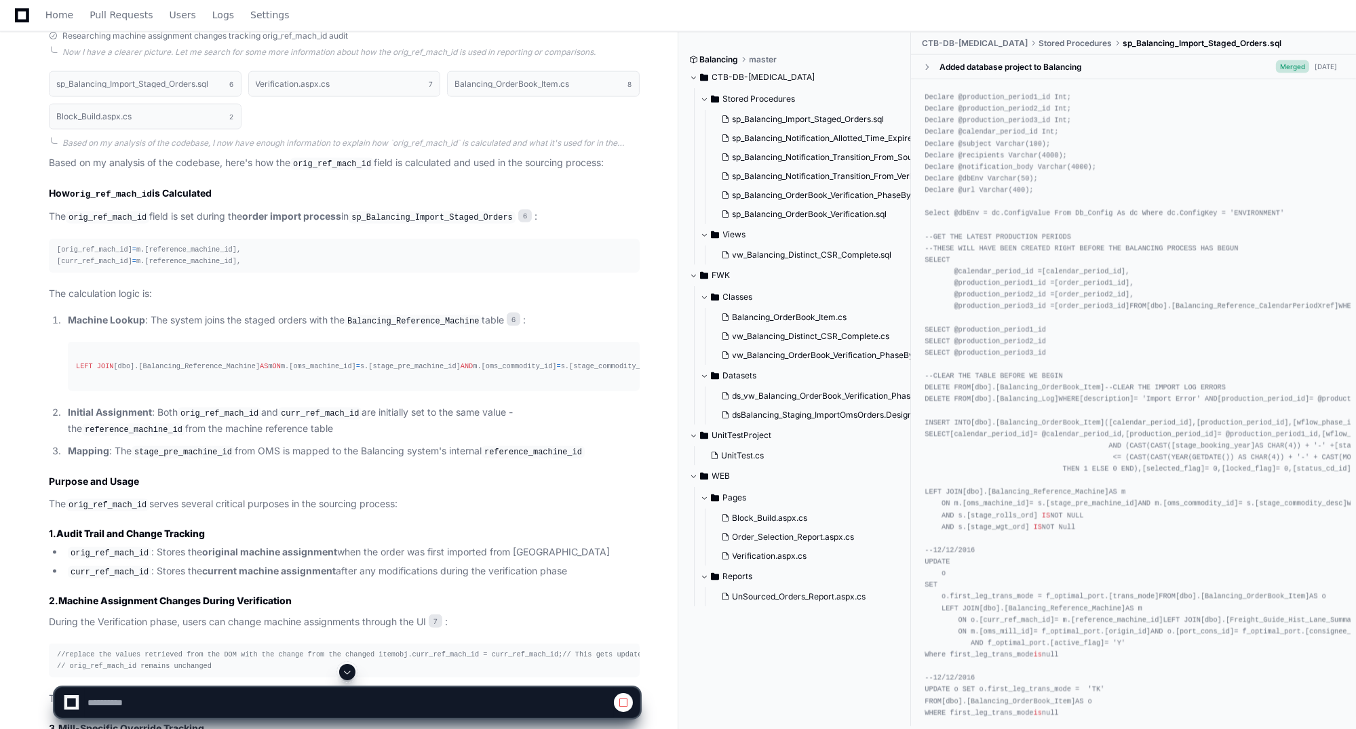
scroll to position [302, 0]
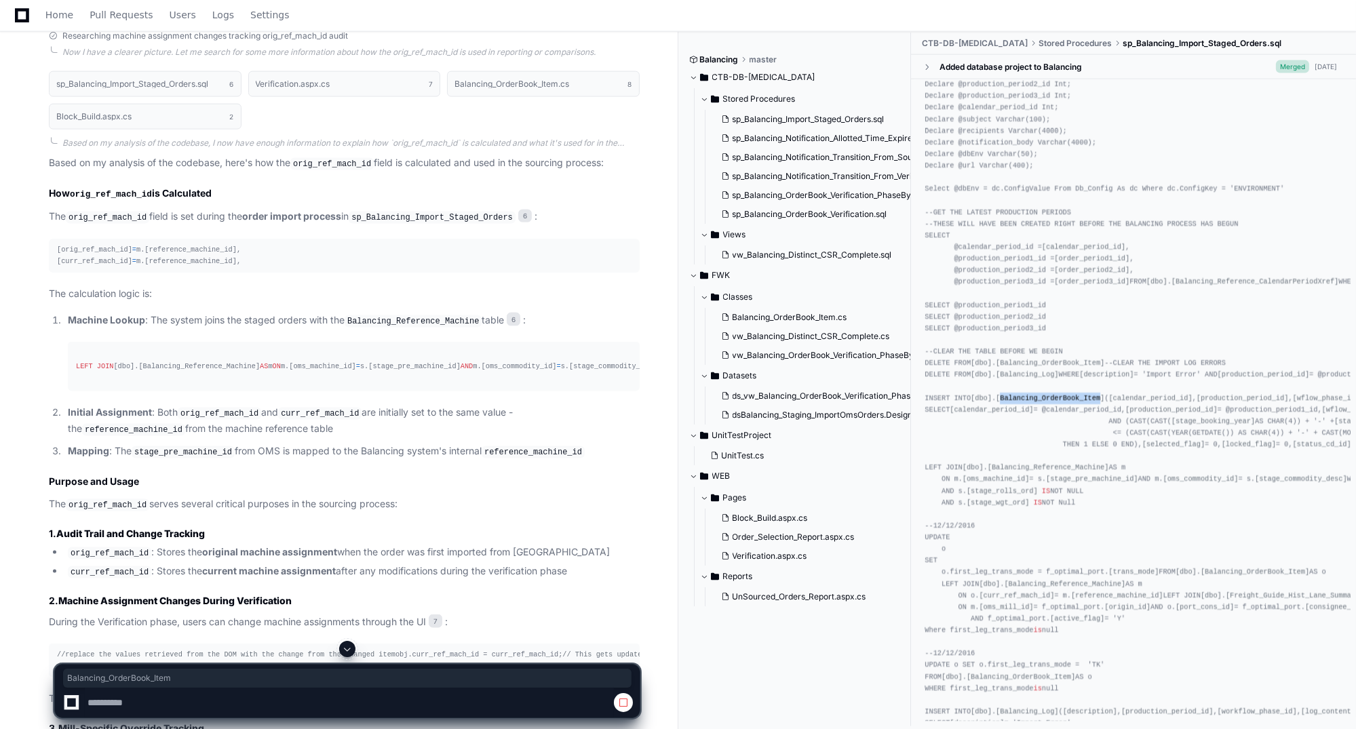
drag, startPoint x: 999, startPoint y: 455, endPoint x: 1092, endPoint y: 453, distance: 93.0
click at [965, 402] on span "[Balancing_OrderBook_Item]" at bounding box center [1050, 398] width 109 height 8
copy span "Balancing_OrderBook_Item"
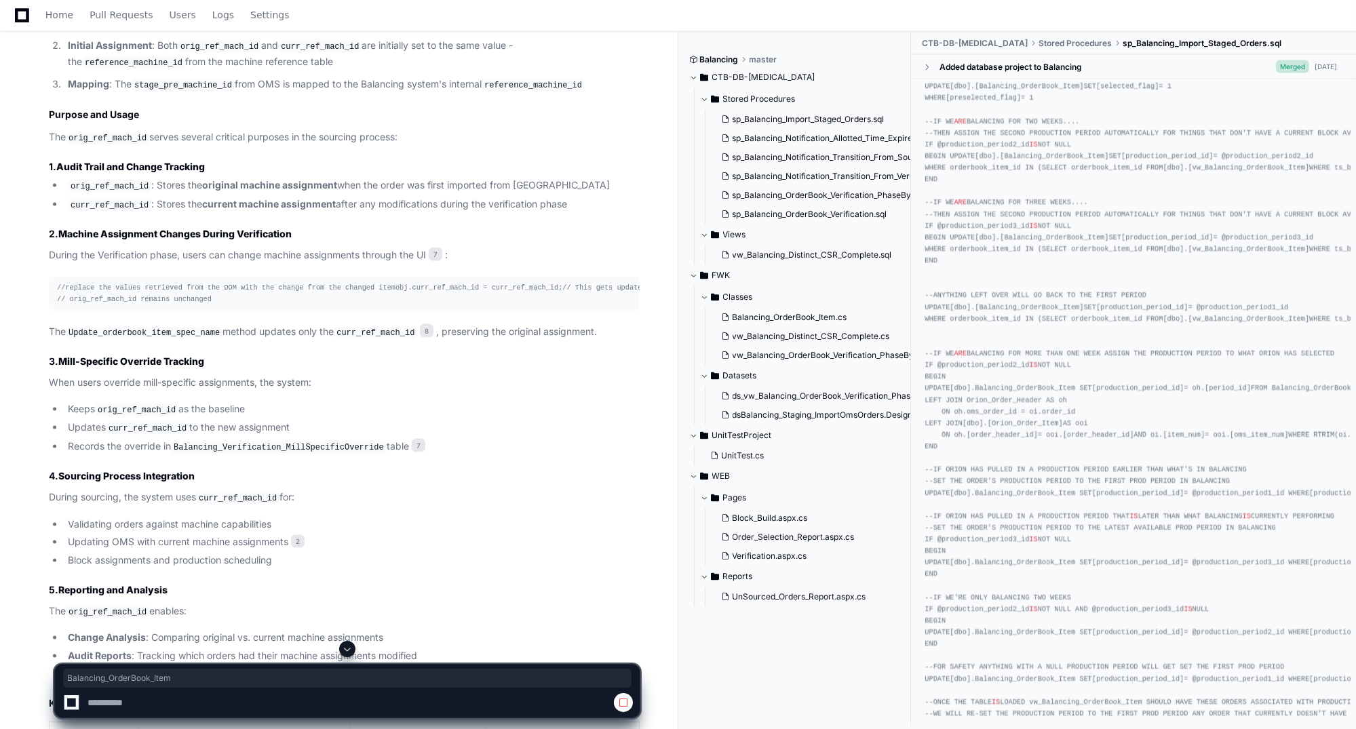
scroll to position [3423, 0]
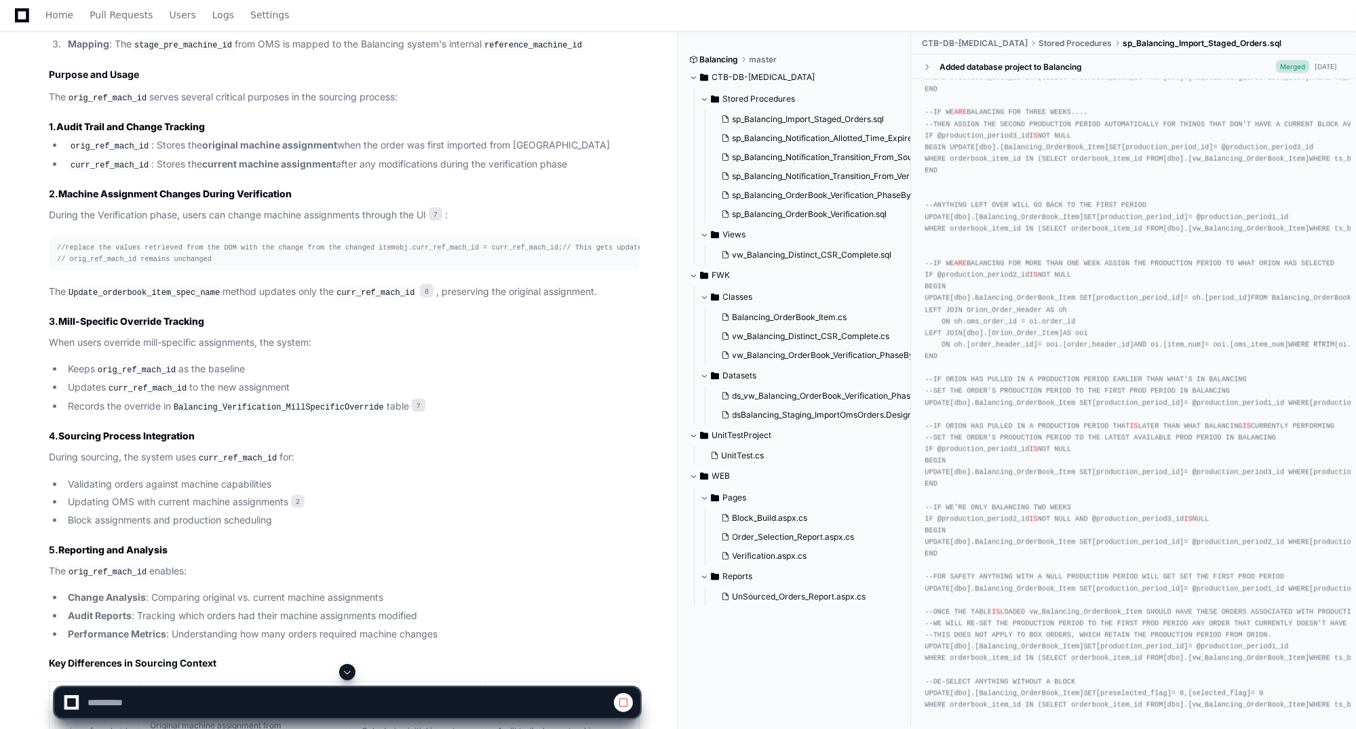
scroll to position [2066, 0]
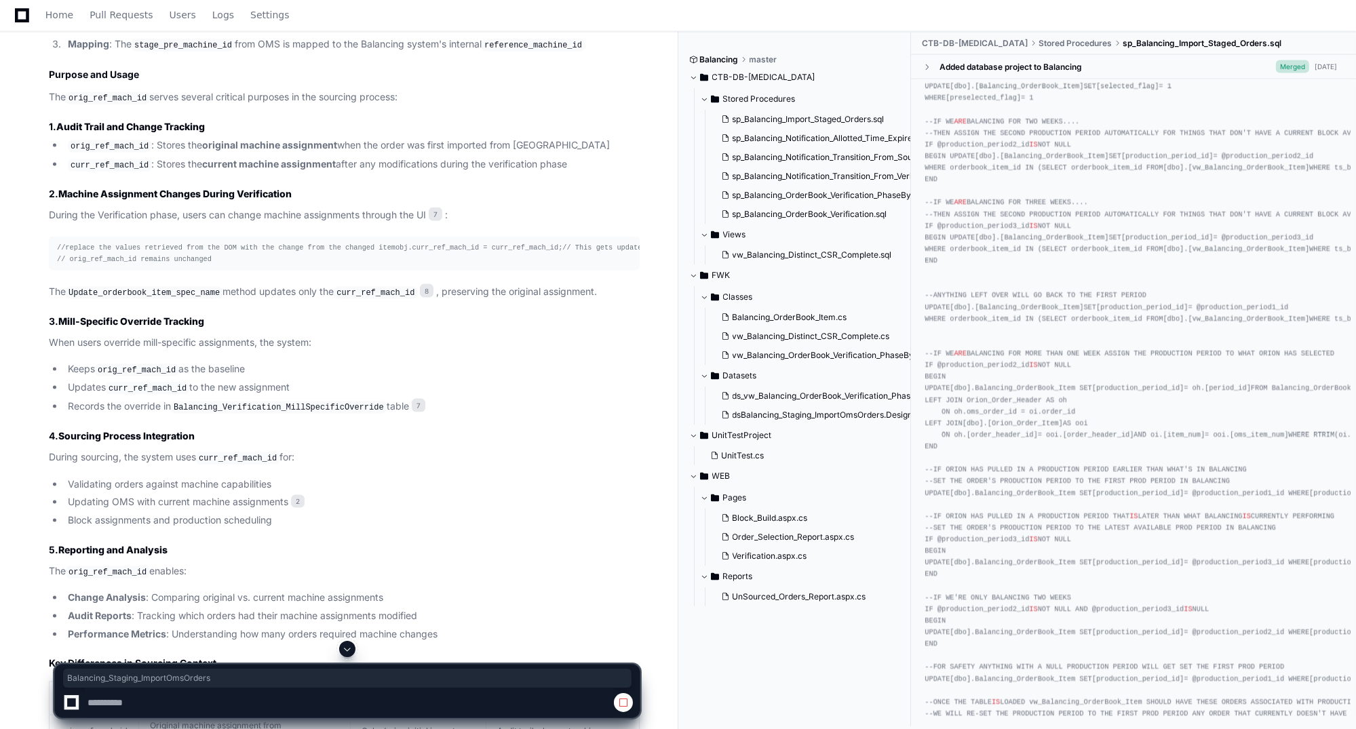
drag, startPoint x: 1100, startPoint y: 378, endPoint x: 974, endPoint y: 379, distance: 126.9
copy span "Balancing_Staging_ImportOmsOrders"
